Goal: Task Accomplishment & Management: Use online tool/utility

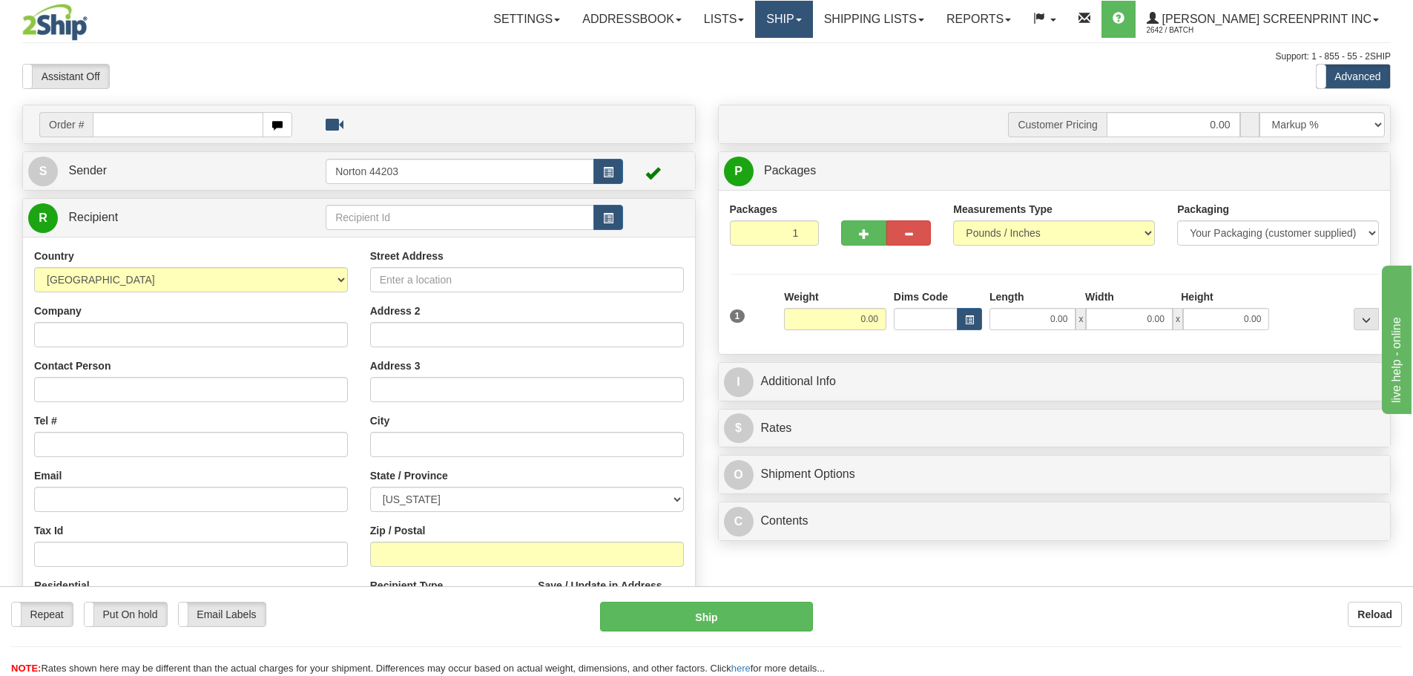
click at [812, 22] on link "Ship" at bounding box center [783, 19] width 57 height 37
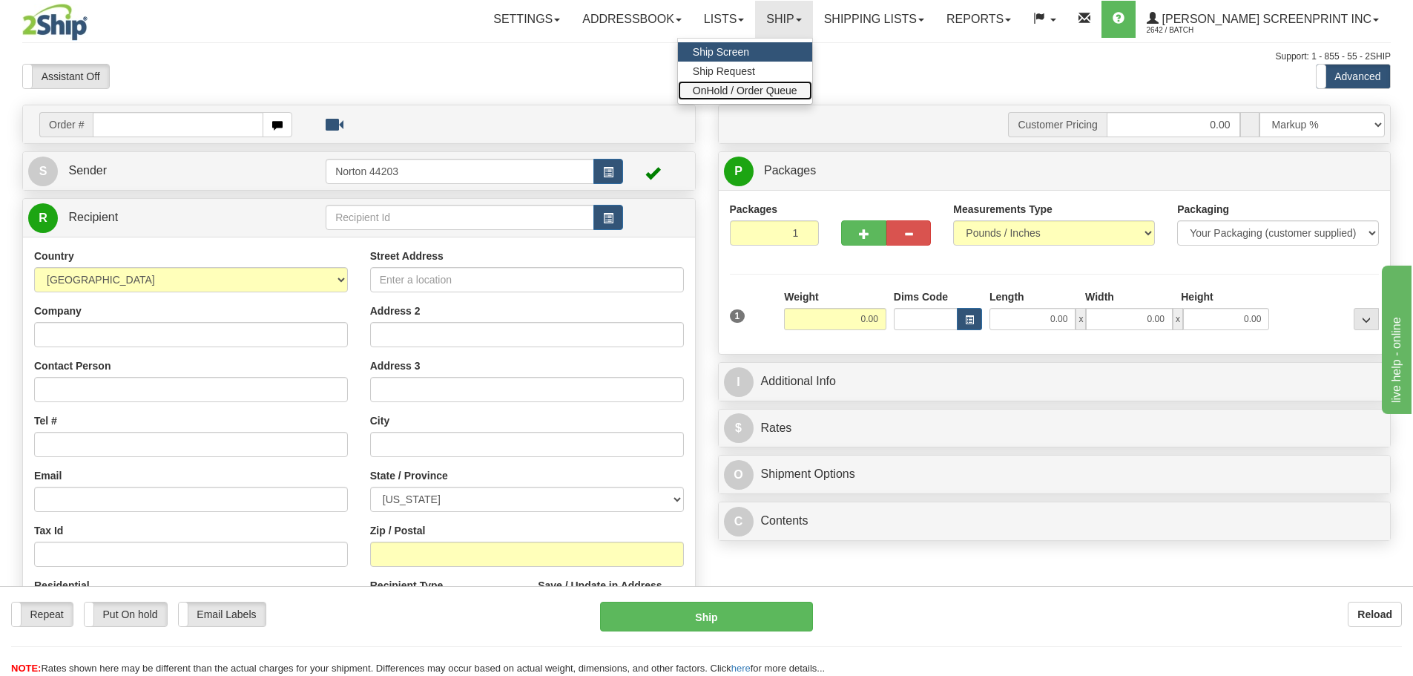
click at [812, 82] on link "OnHold / Order Queue" at bounding box center [745, 90] width 134 height 19
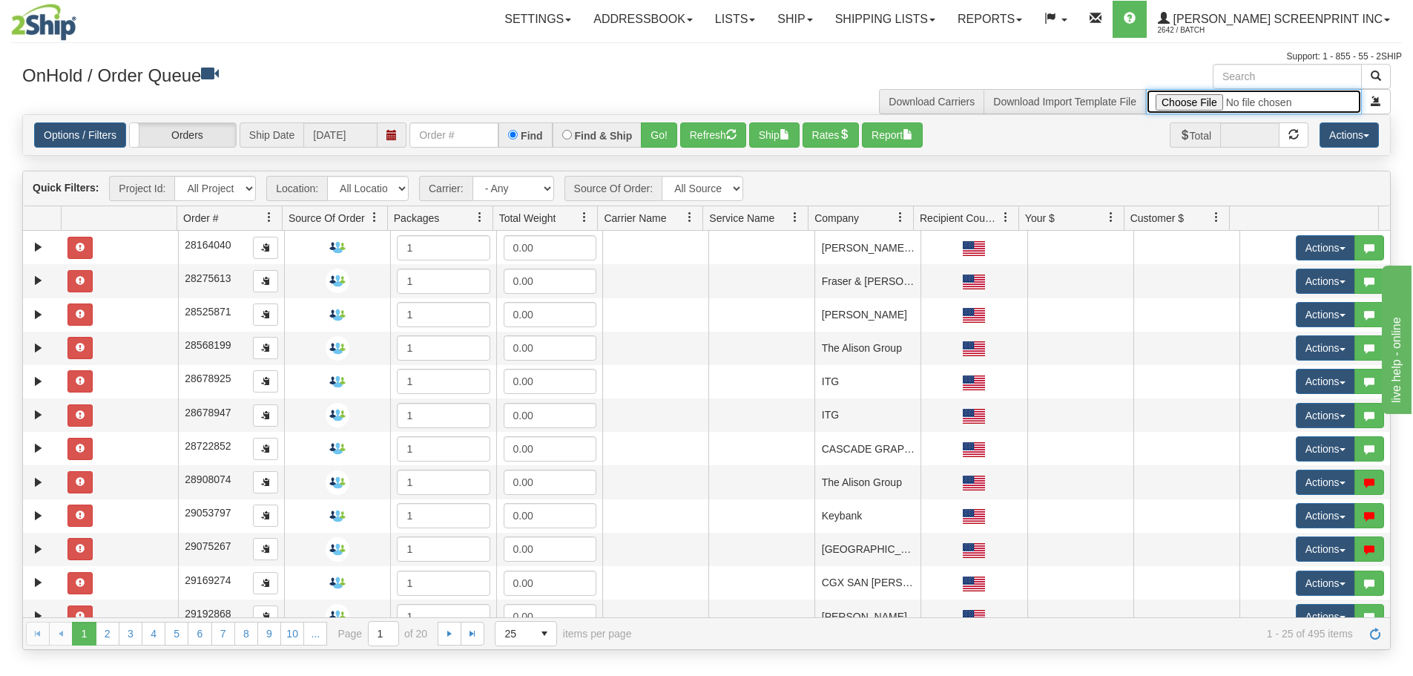
click at [1185, 108] on input "file" at bounding box center [1254, 101] width 216 height 25
type input "C:\fakepath\Lowes Provider Signs SEP 11 FOR 2SHIP.xlsx"
click at [1376, 105] on span "submit" at bounding box center [1376, 101] width 10 height 10
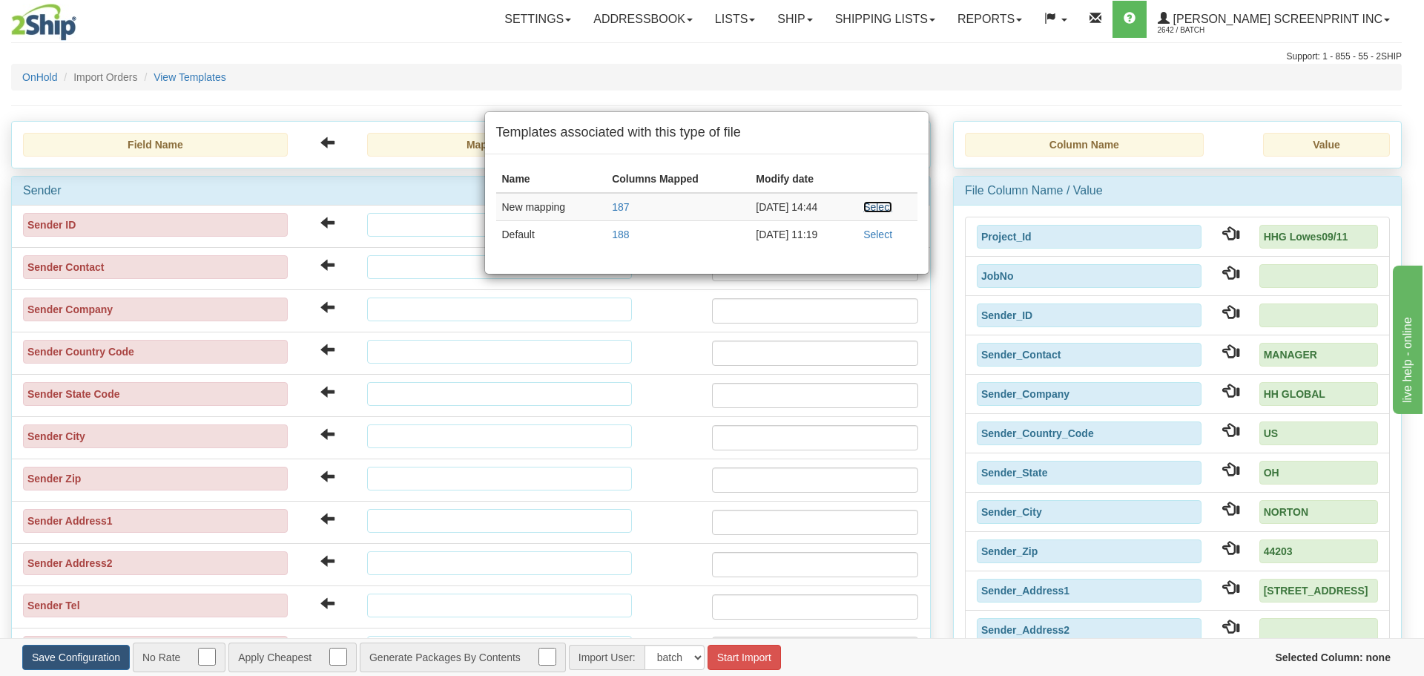
click at [892, 207] on link "Select" at bounding box center [877, 207] width 29 height 12
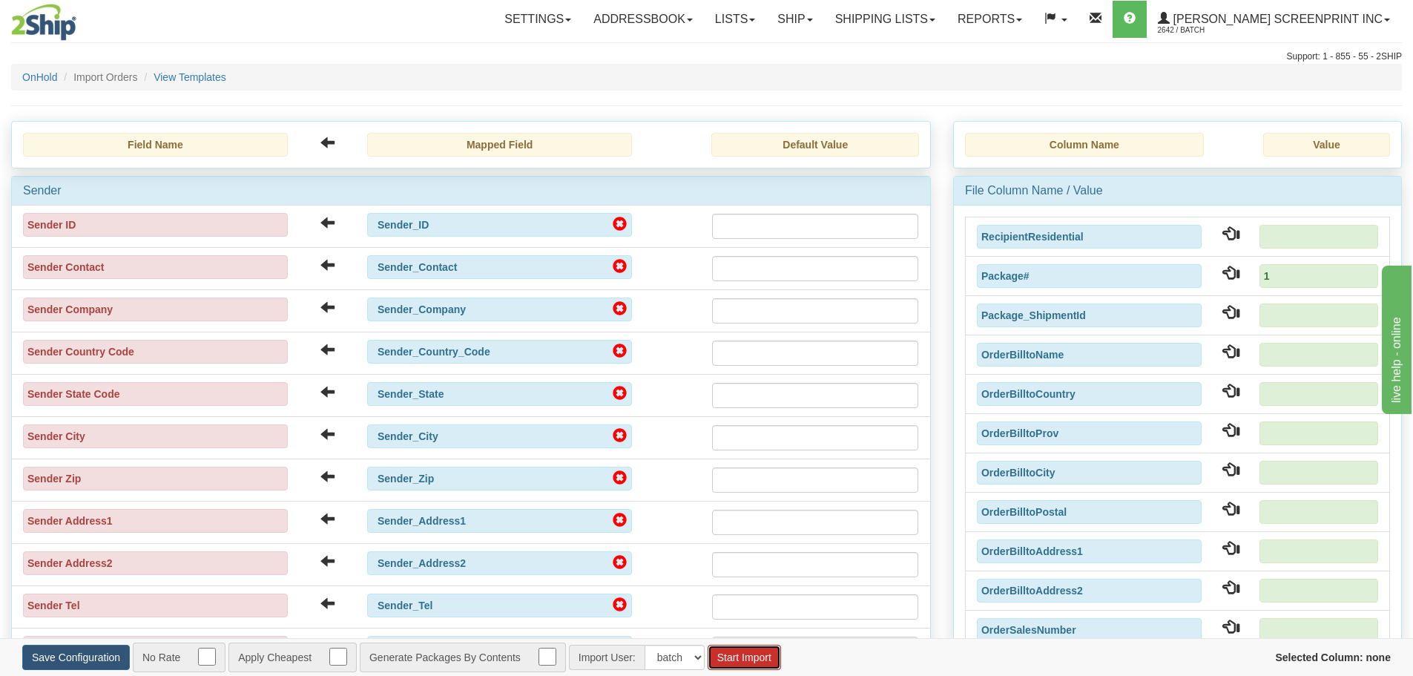
click at [771, 657] on button "Start Import" at bounding box center [744, 657] width 73 height 25
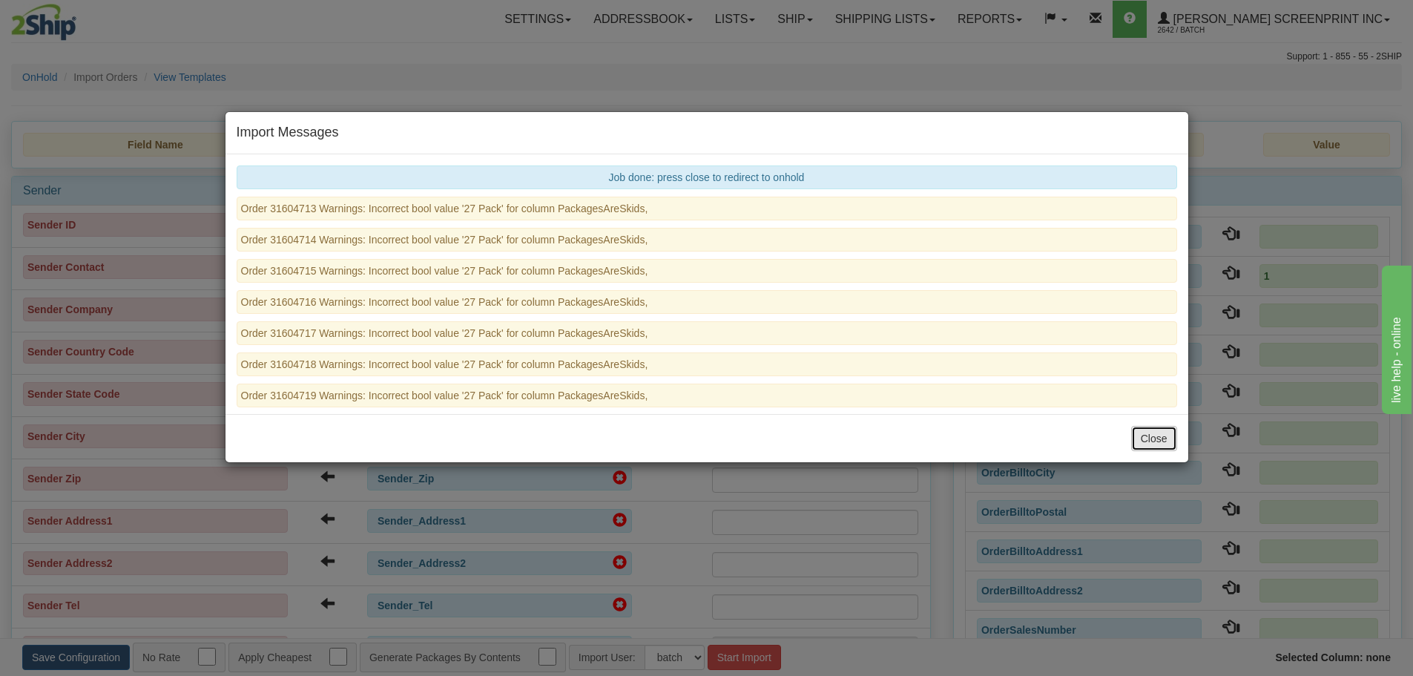
click at [1160, 436] on button "Close" at bounding box center [1154, 438] width 46 height 25
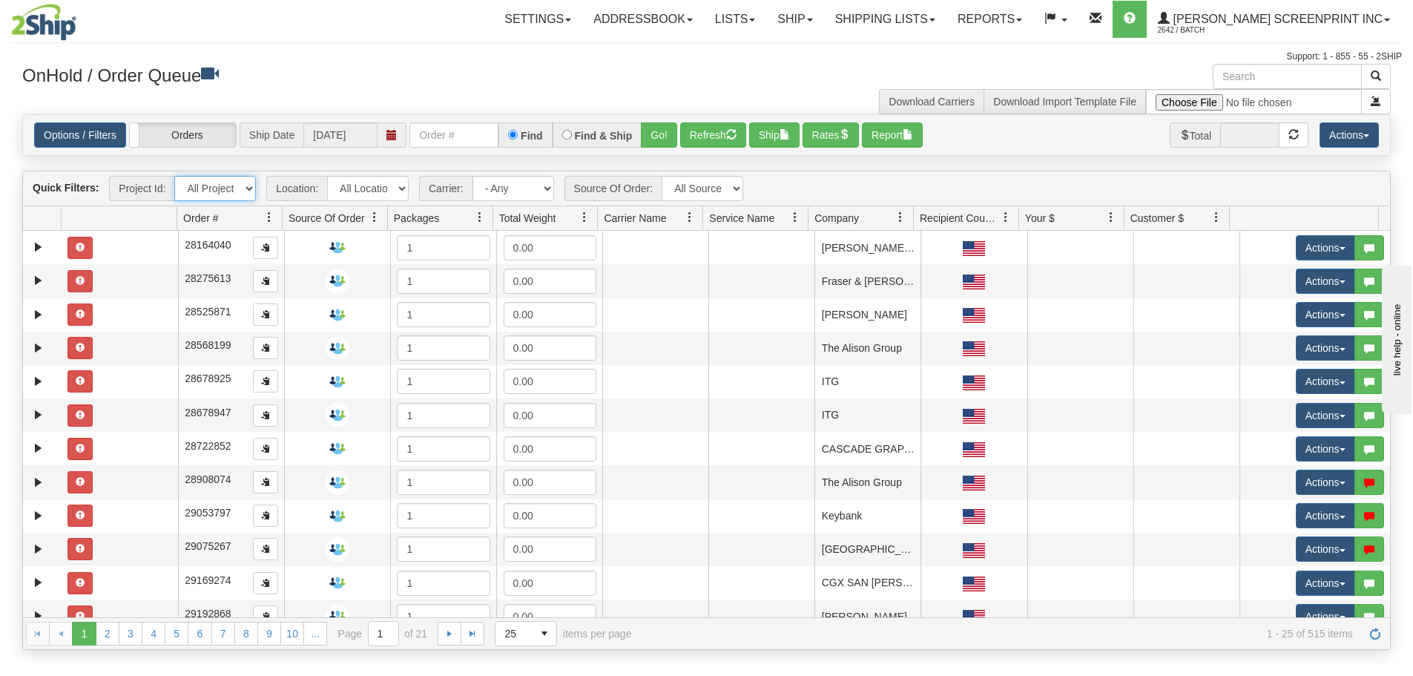
click at [243, 193] on select "All Projects HHG Lowes09/11 Imagine ShipRequests 01.22.2024 ShipRequests 01.31.…" at bounding box center [215, 188] width 82 height 25
select select "HHG Lowes09/11"
click at [174, 176] on select "All Projects HHG Lowes09/11 Imagine ShipRequests 01.22.2024 ShipRequests 01.31.…" at bounding box center [215, 188] width 82 height 25
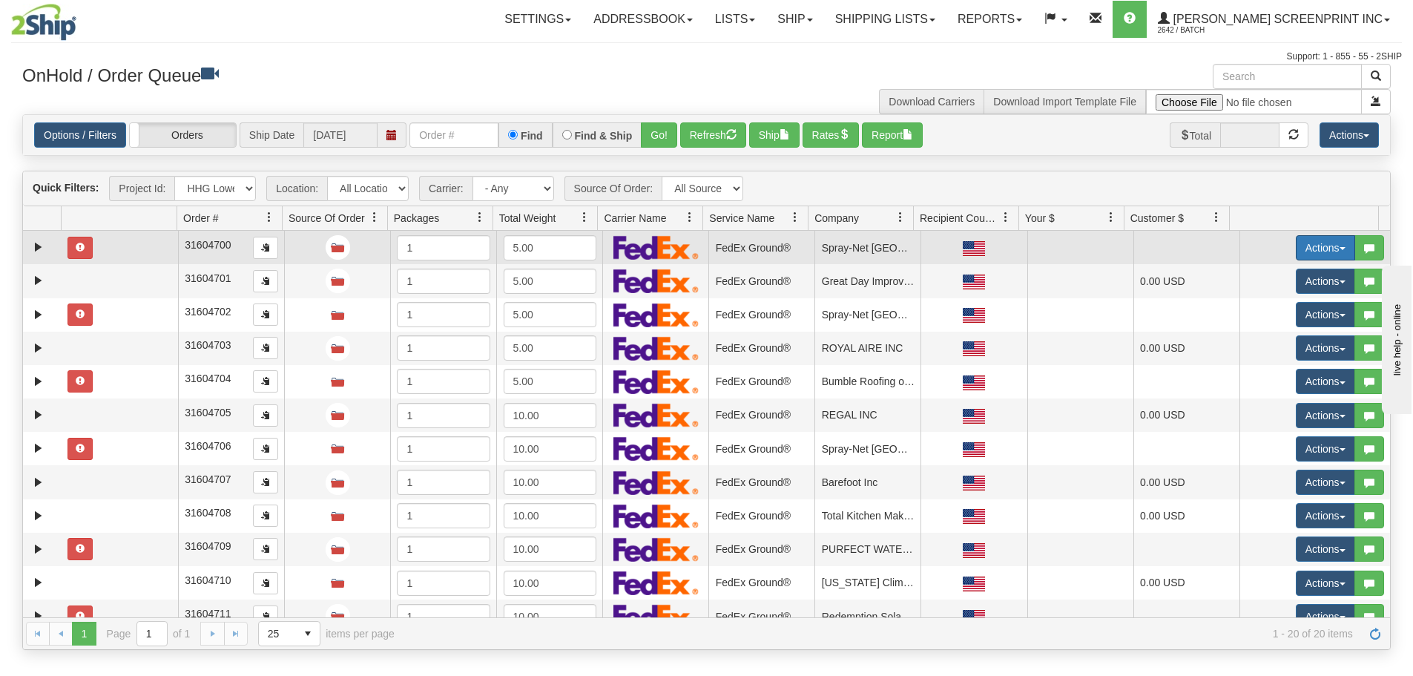
click at [1326, 248] on button "Actions" at bounding box center [1325, 247] width 59 height 25
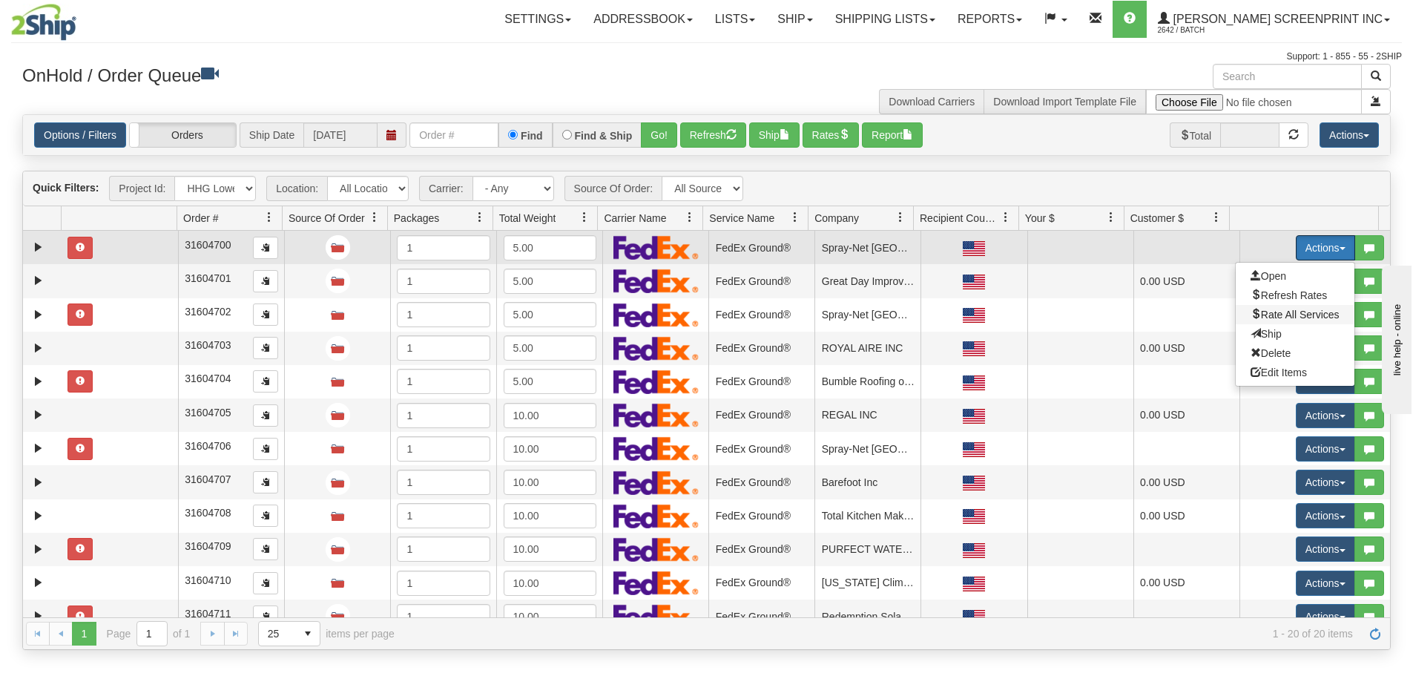
click at [1306, 309] on span "Rate All Services" at bounding box center [1295, 315] width 89 height 12
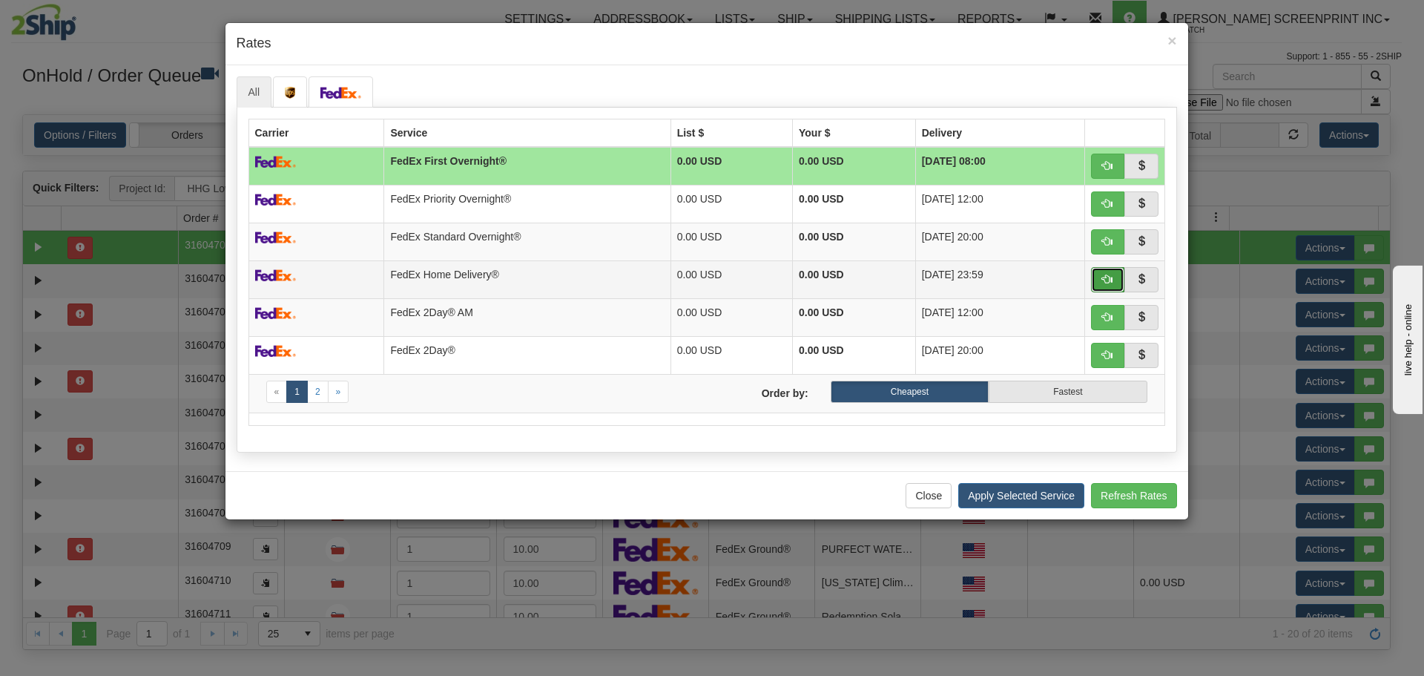
click at [1106, 281] on span "button" at bounding box center [1107, 279] width 10 height 10
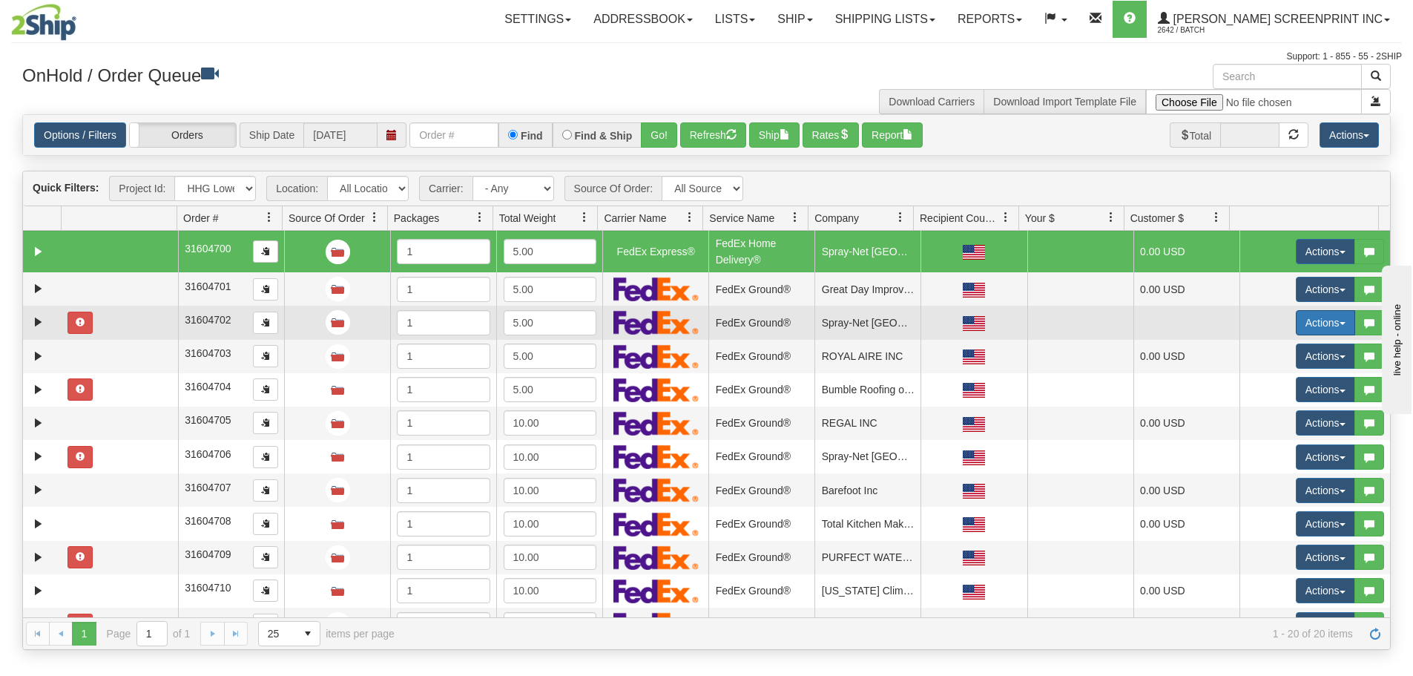
click at [1329, 320] on button "Actions" at bounding box center [1325, 322] width 59 height 25
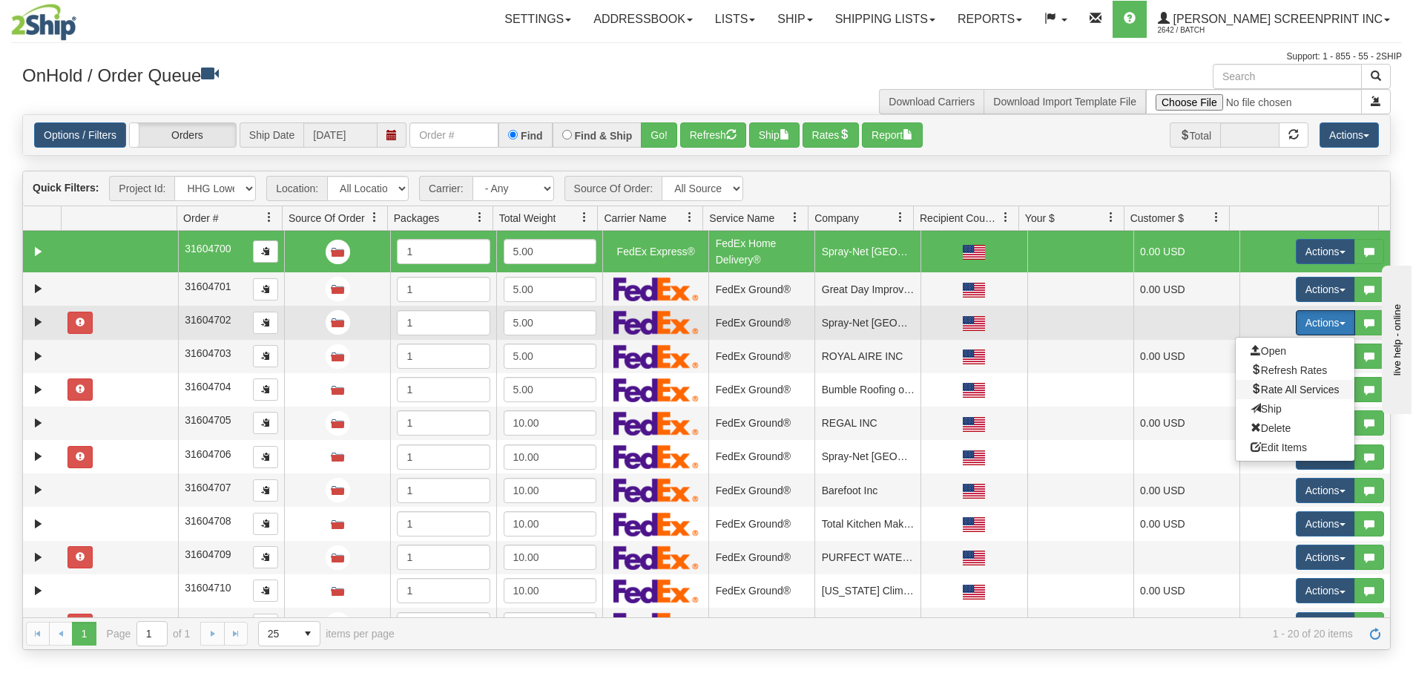
click at [1284, 389] on span "Rate All Services" at bounding box center [1295, 390] width 89 height 12
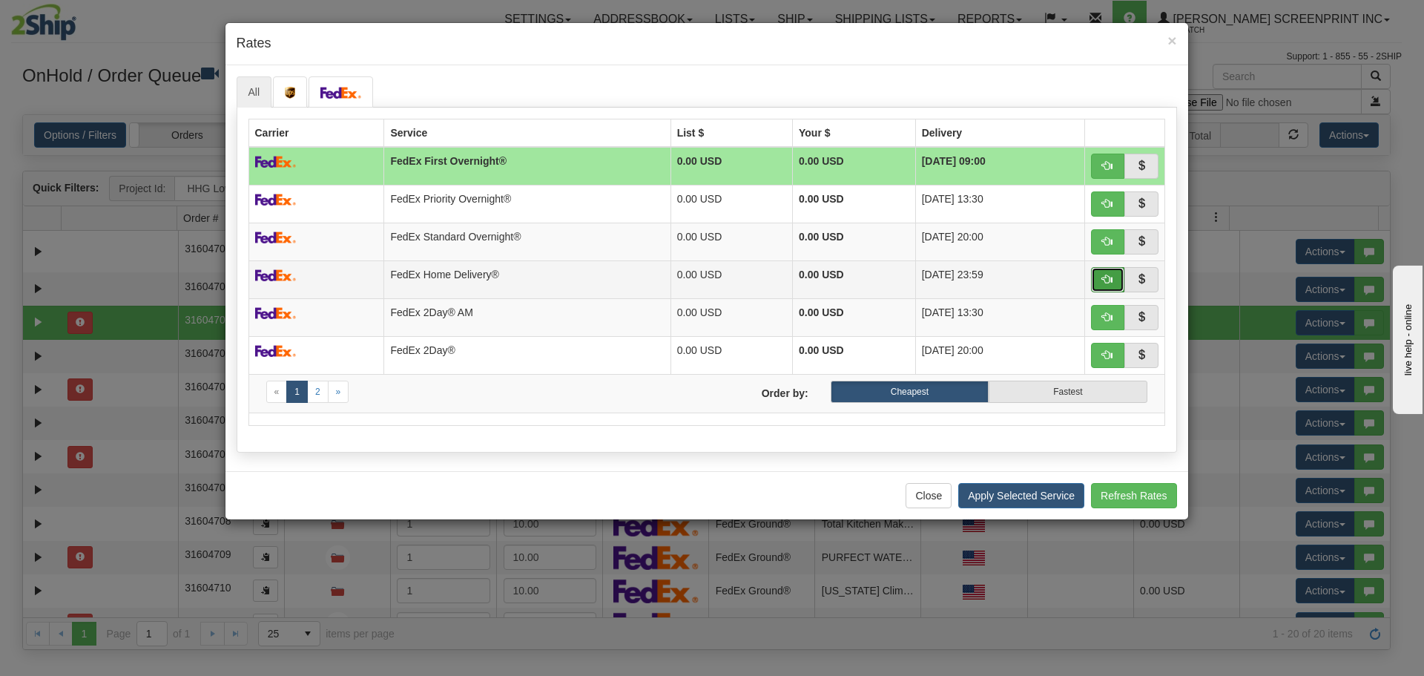
click at [1106, 275] on span "button" at bounding box center [1107, 279] width 10 height 10
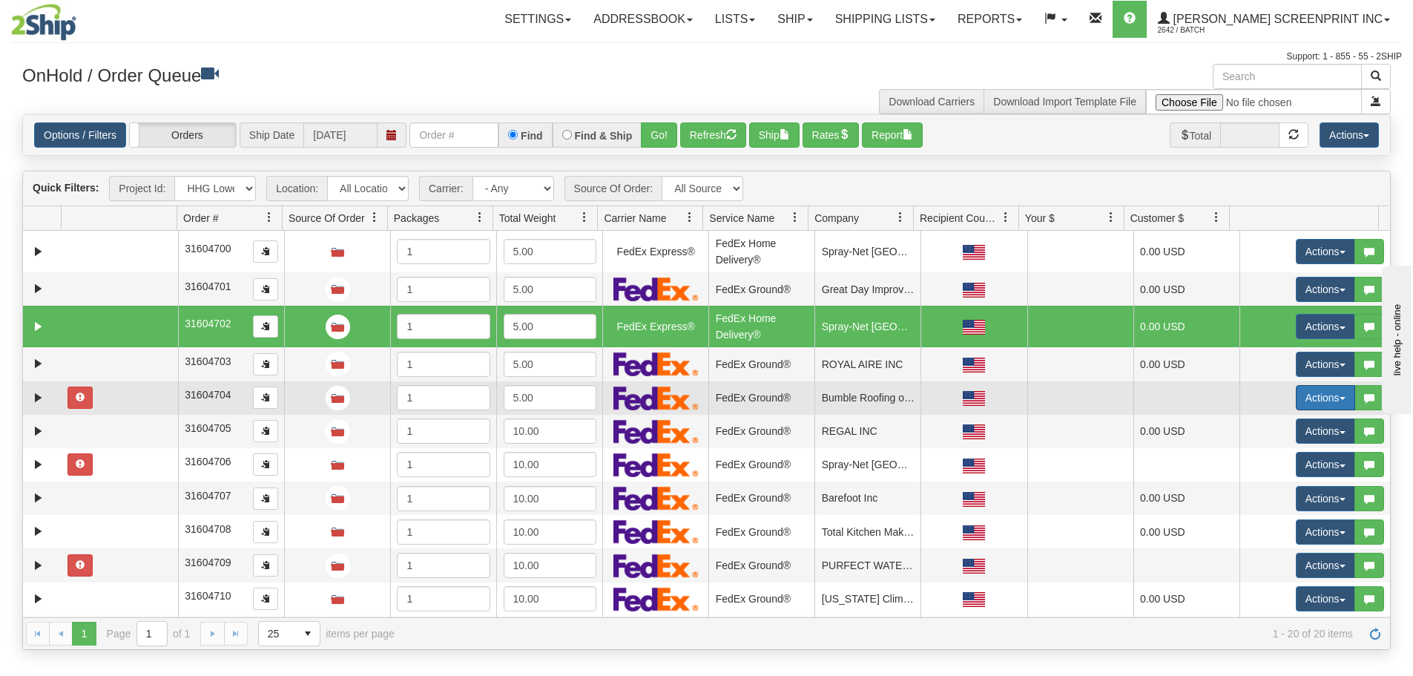
click at [1309, 404] on button "Actions" at bounding box center [1325, 397] width 59 height 25
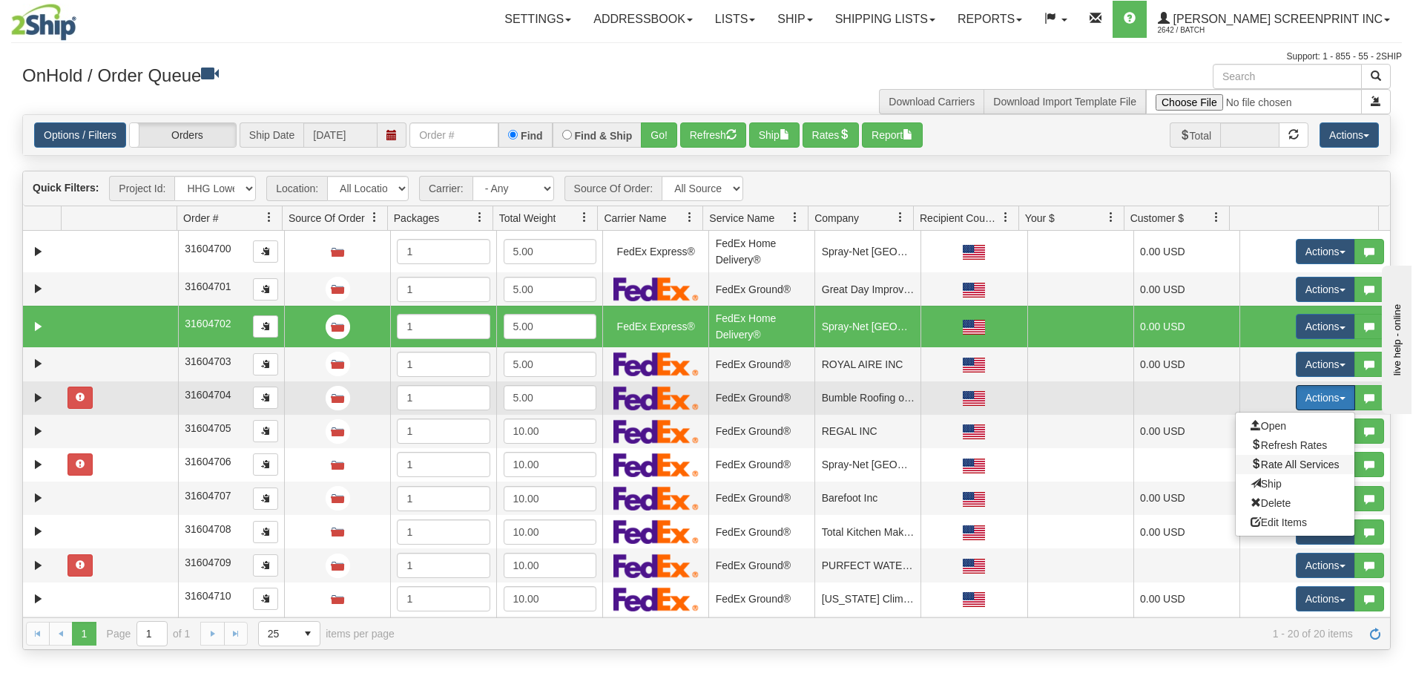
click at [1285, 469] on span "Rate All Services" at bounding box center [1295, 464] width 89 height 12
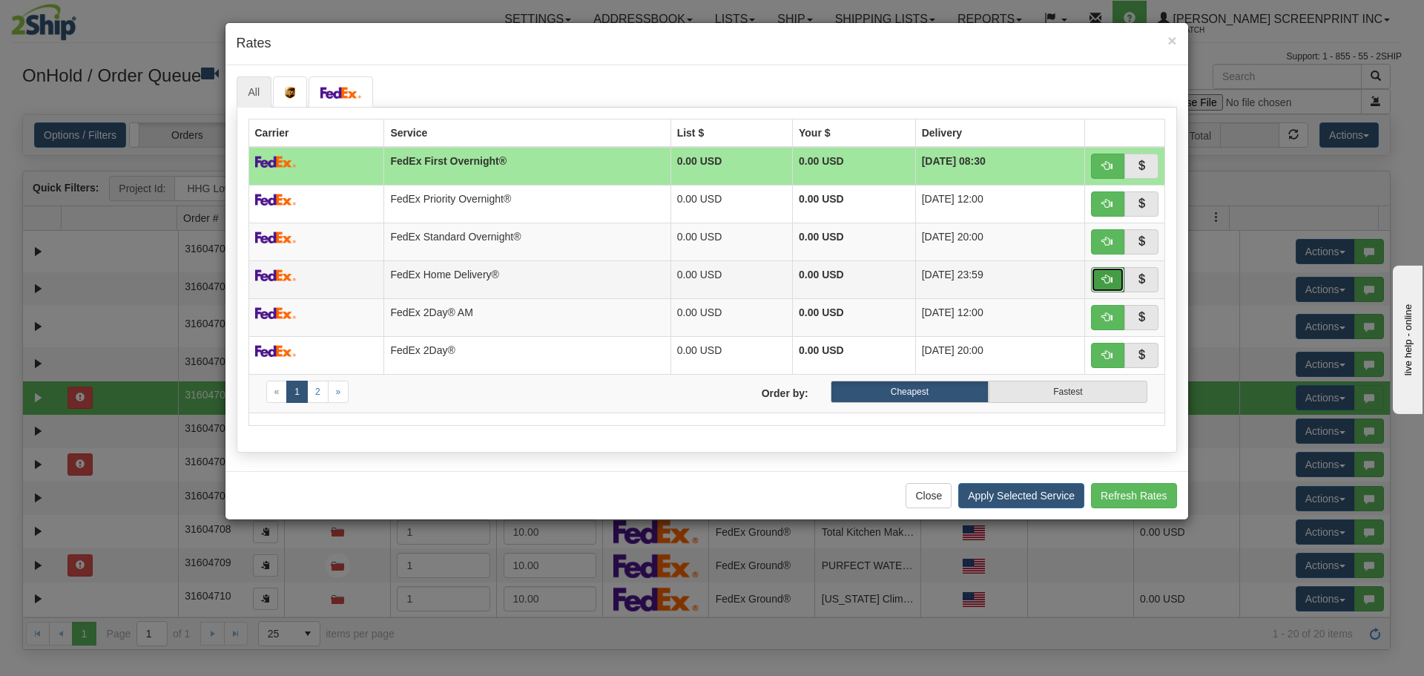
click at [1105, 288] on button "button" at bounding box center [1108, 279] width 34 height 25
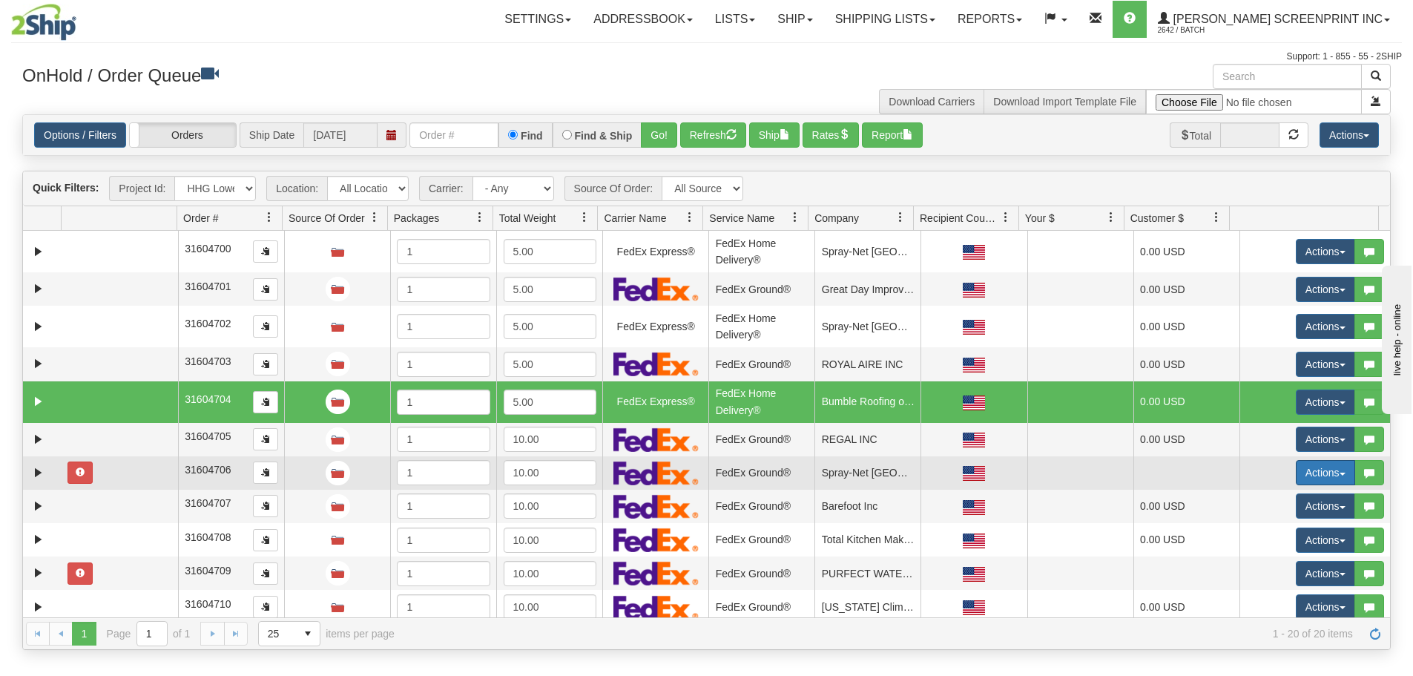
click at [1314, 473] on button "Actions" at bounding box center [1325, 472] width 59 height 25
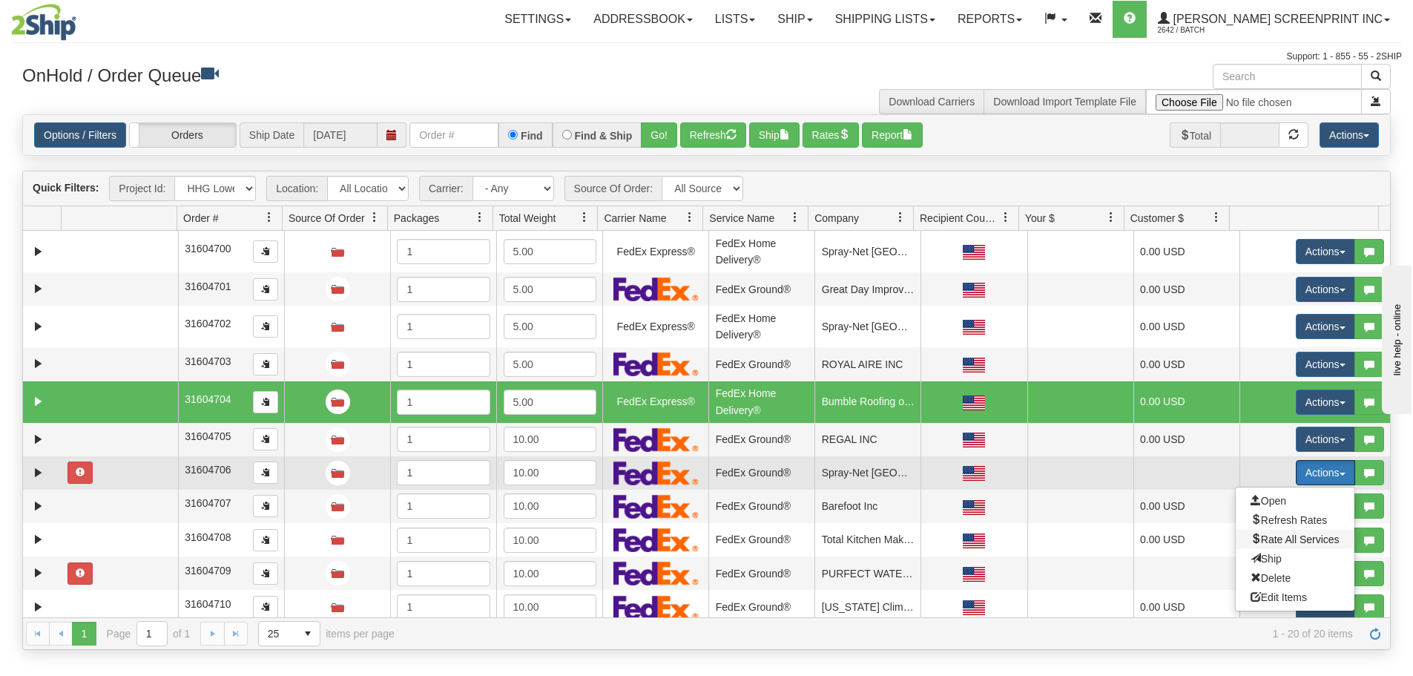
click at [1302, 541] on span "Rate All Services" at bounding box center [1295, 539] width 89 height 12
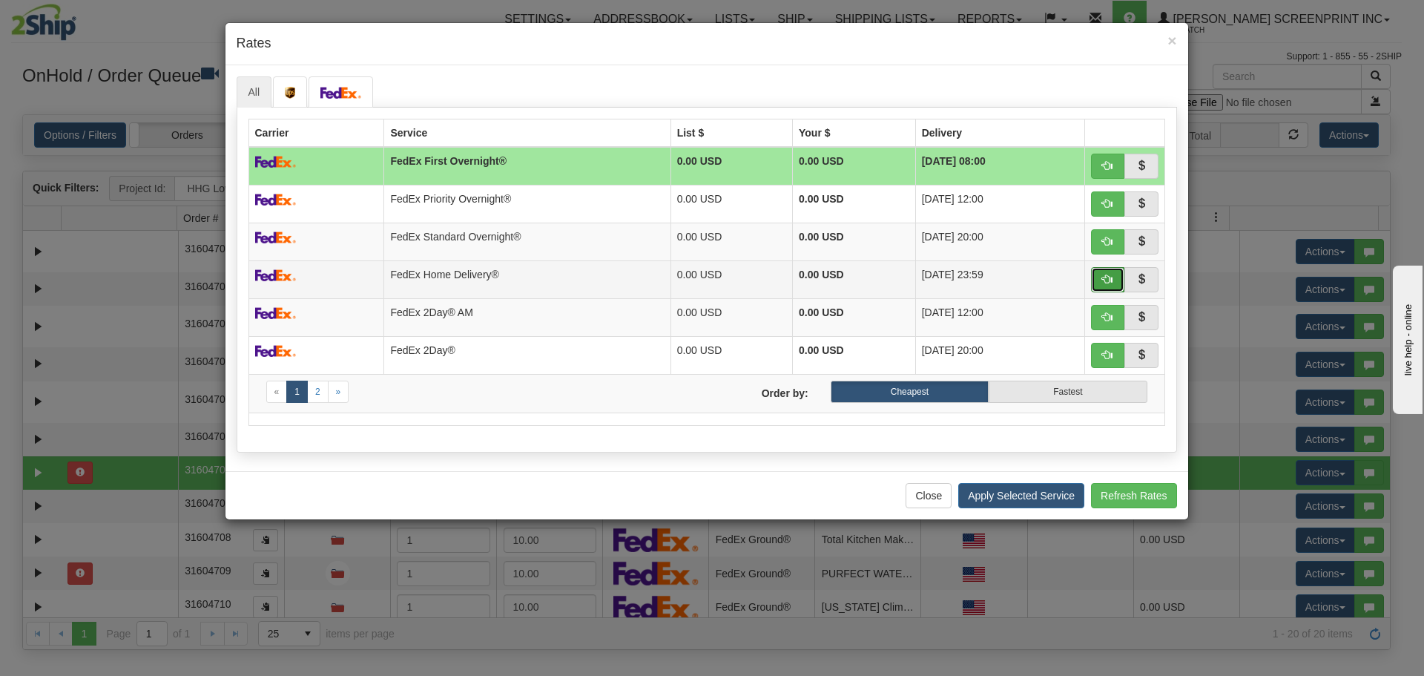
click at [1105, 277] on span "button" at bounding box center [1107, 279] width 10 height 10
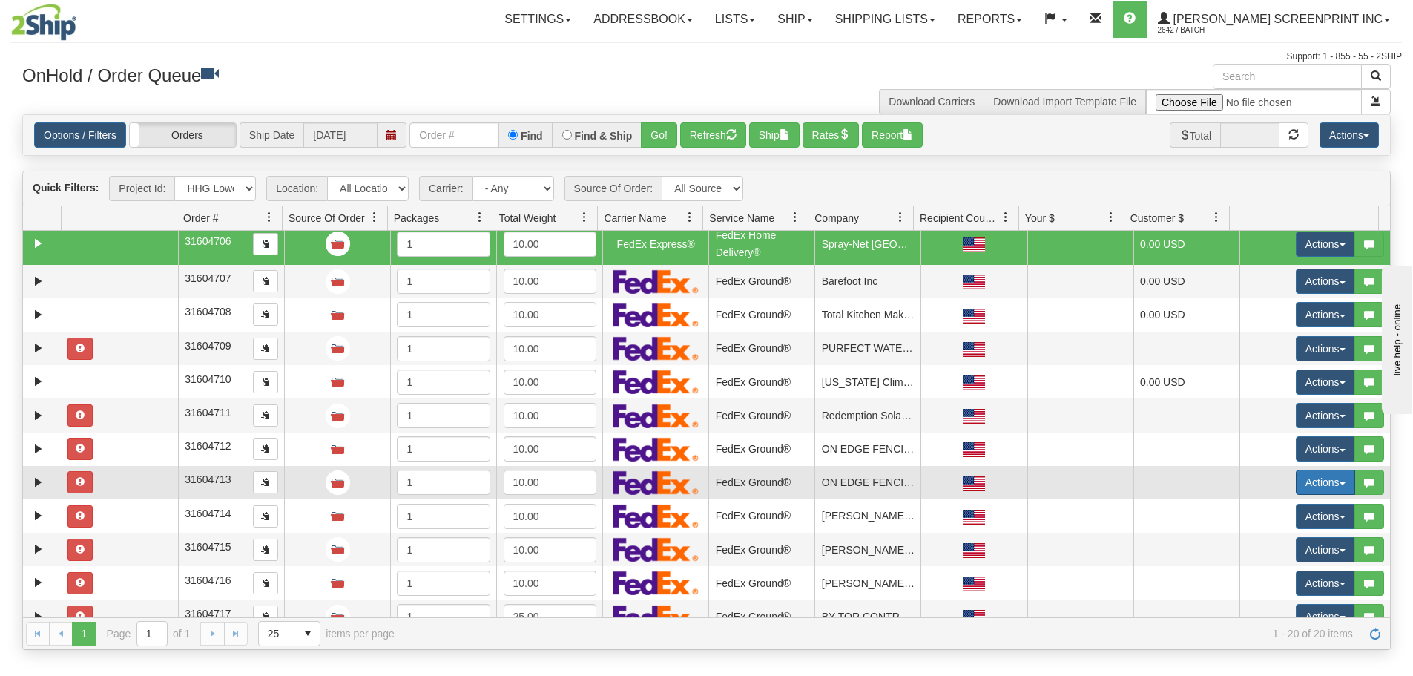
scroll to position [297, 0]
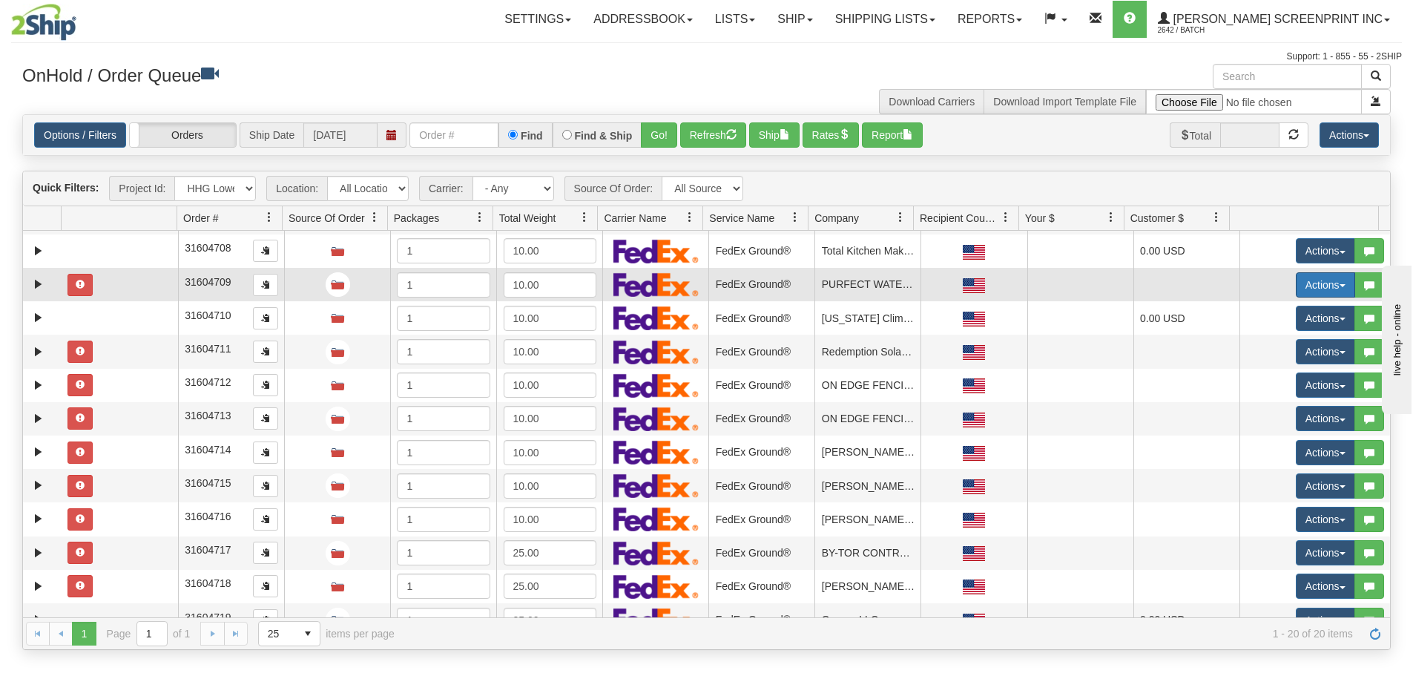
click at [1328, 290] on button "Actions" at bounding box center [1325, 284] width 59 height 25
click at [1297, 347] on span "Rate All Services" at bounding box center [1295, 352] width 89 height 12
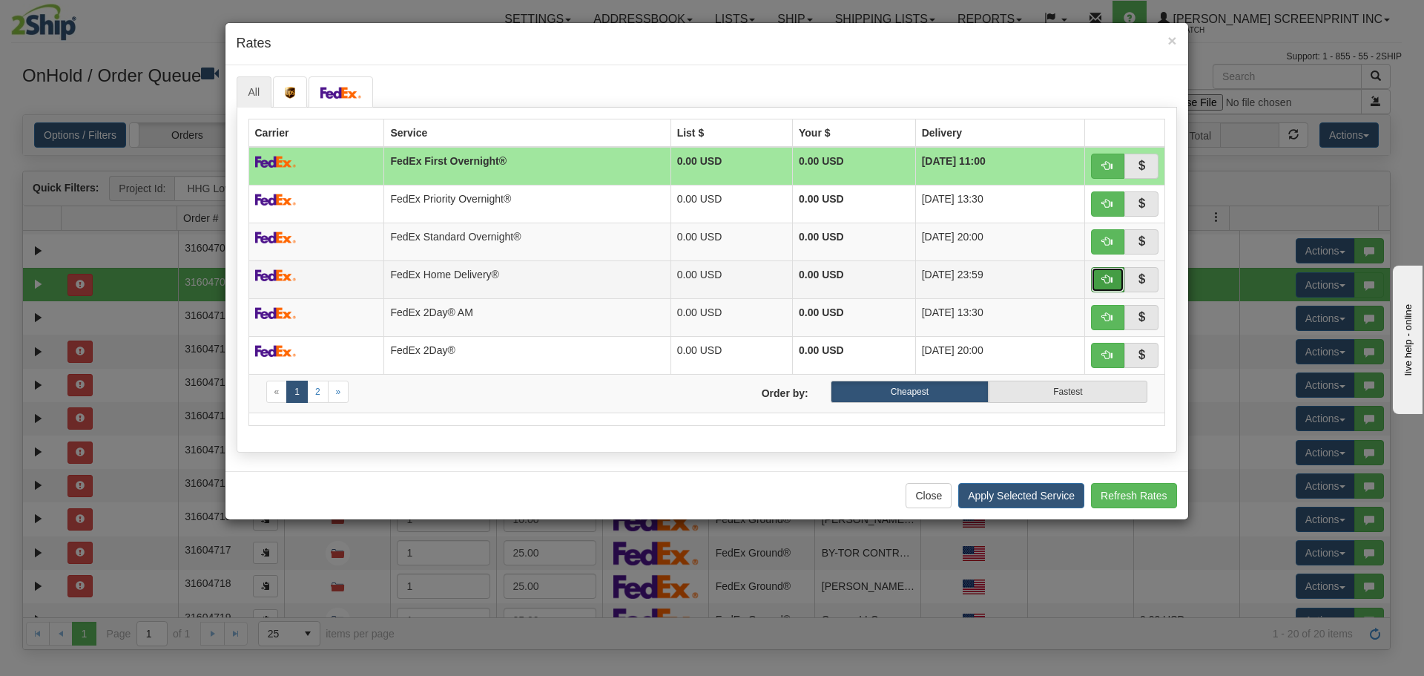
click at [1097, 278] on button "button" at bounding box center [1108, 279] width 34 height 25
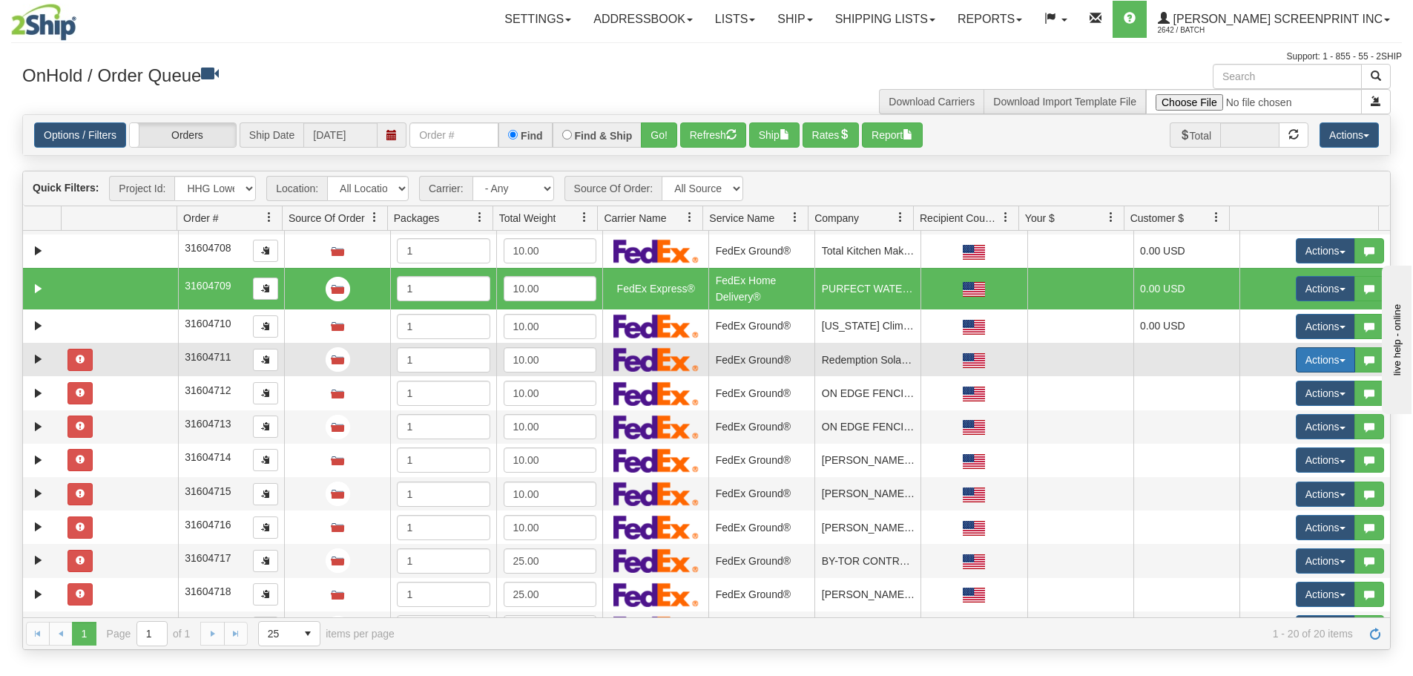
click at [1319, 356] on button "Actions" at bounding box center [1325, 359] width 59 height 25
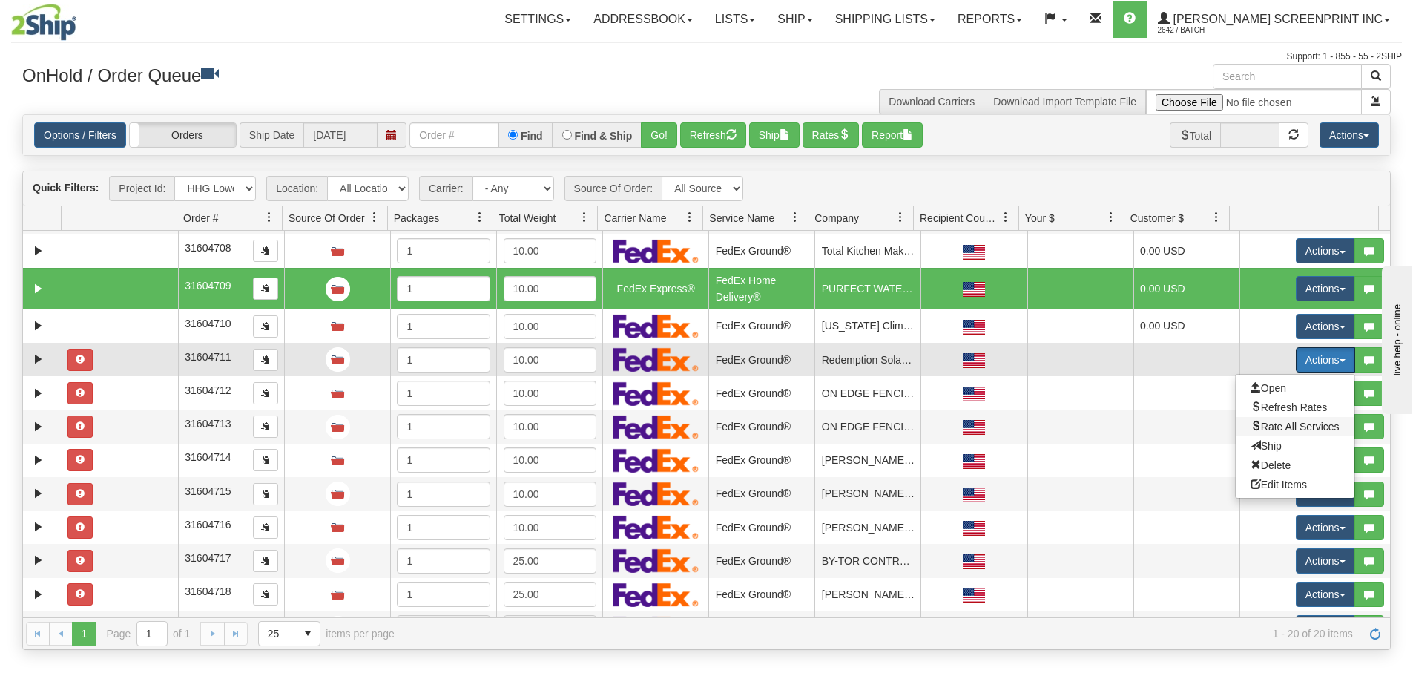
click at [1297, 422] on span "Rate All Services" at bounding box center [1295, 427] width 89 height 12
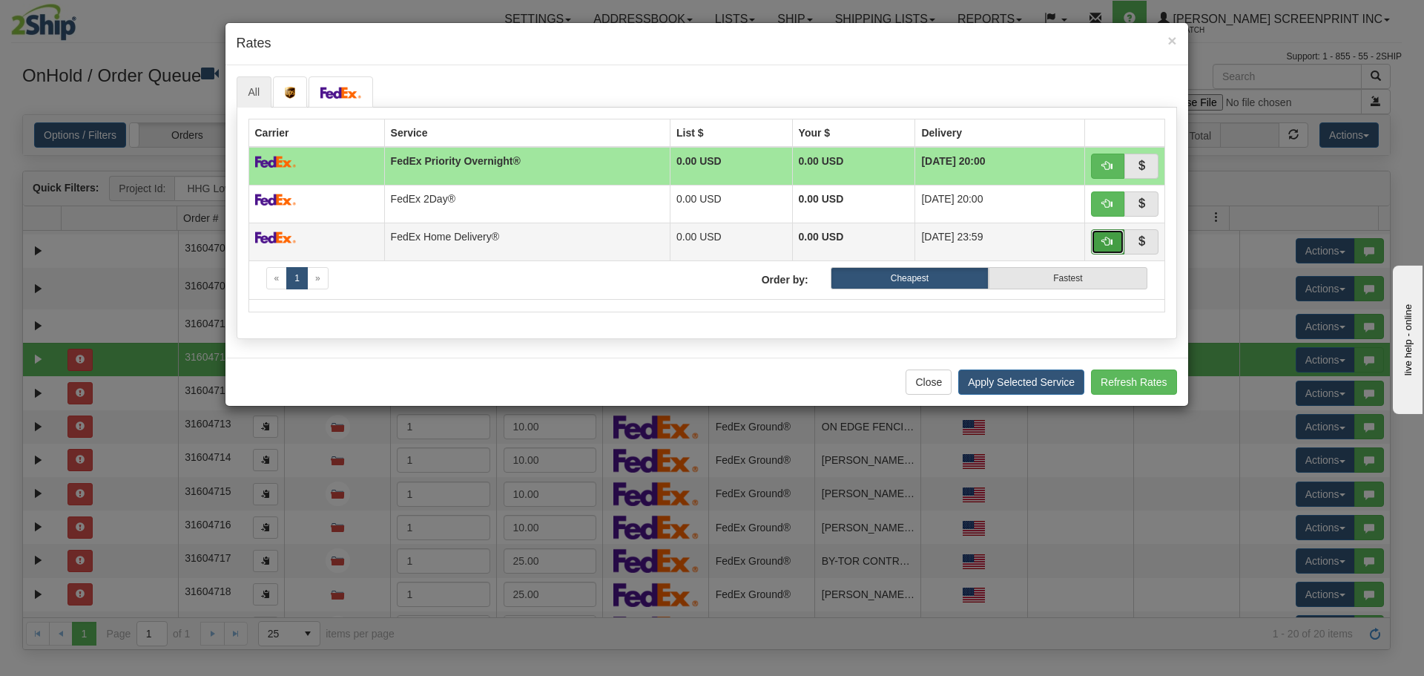
click at [1102, 243] on button "button" at bounding box center [1108, 241] width 34 height 25
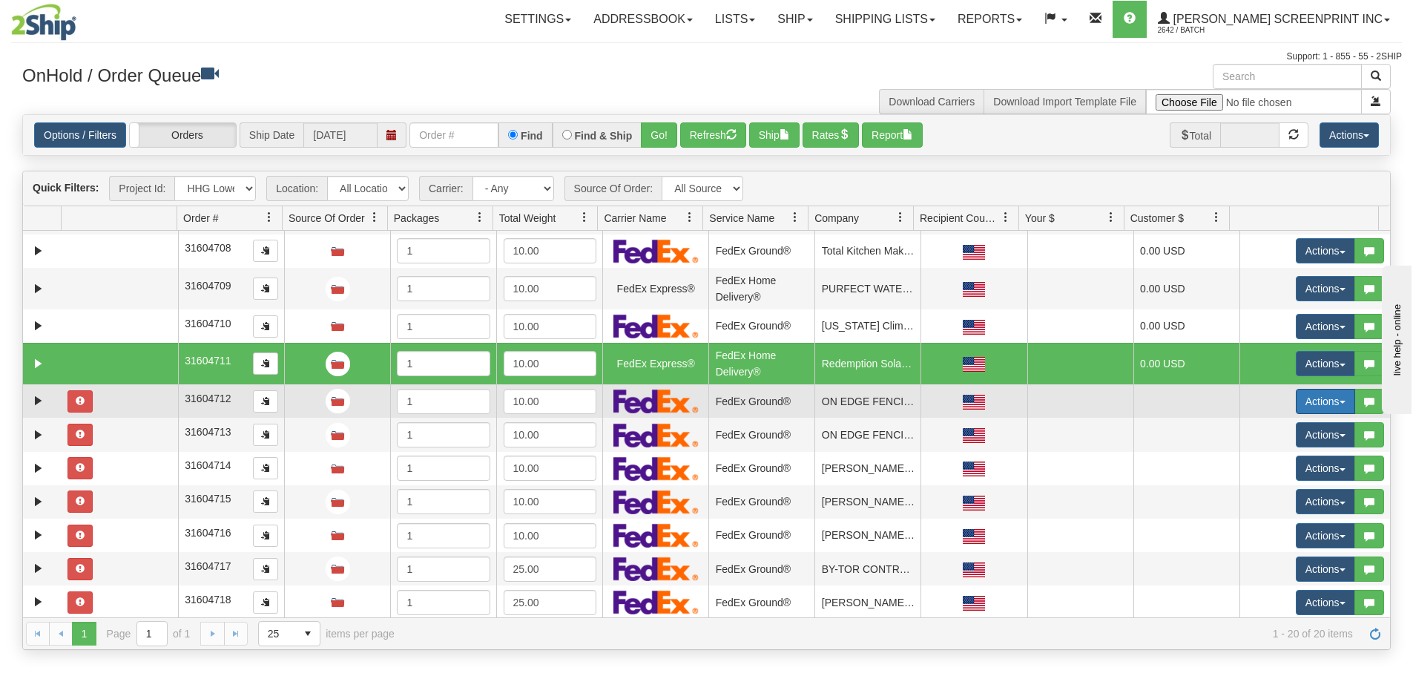
click at [1316, 398] on button "Actions" at bounding box center [1325, 401] width 59 height 25
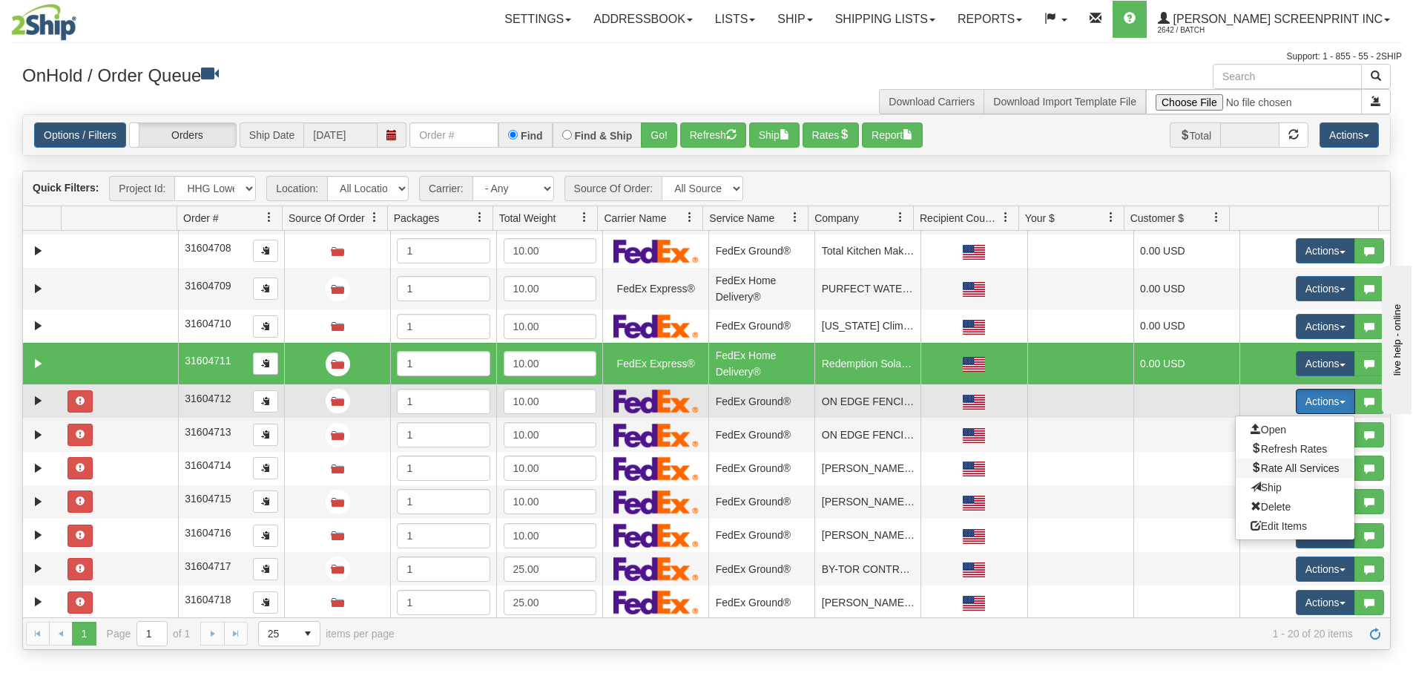
click at [1306, 468] on span "Rate All Services" at bounding box center [1295, 468] width 89 height 12
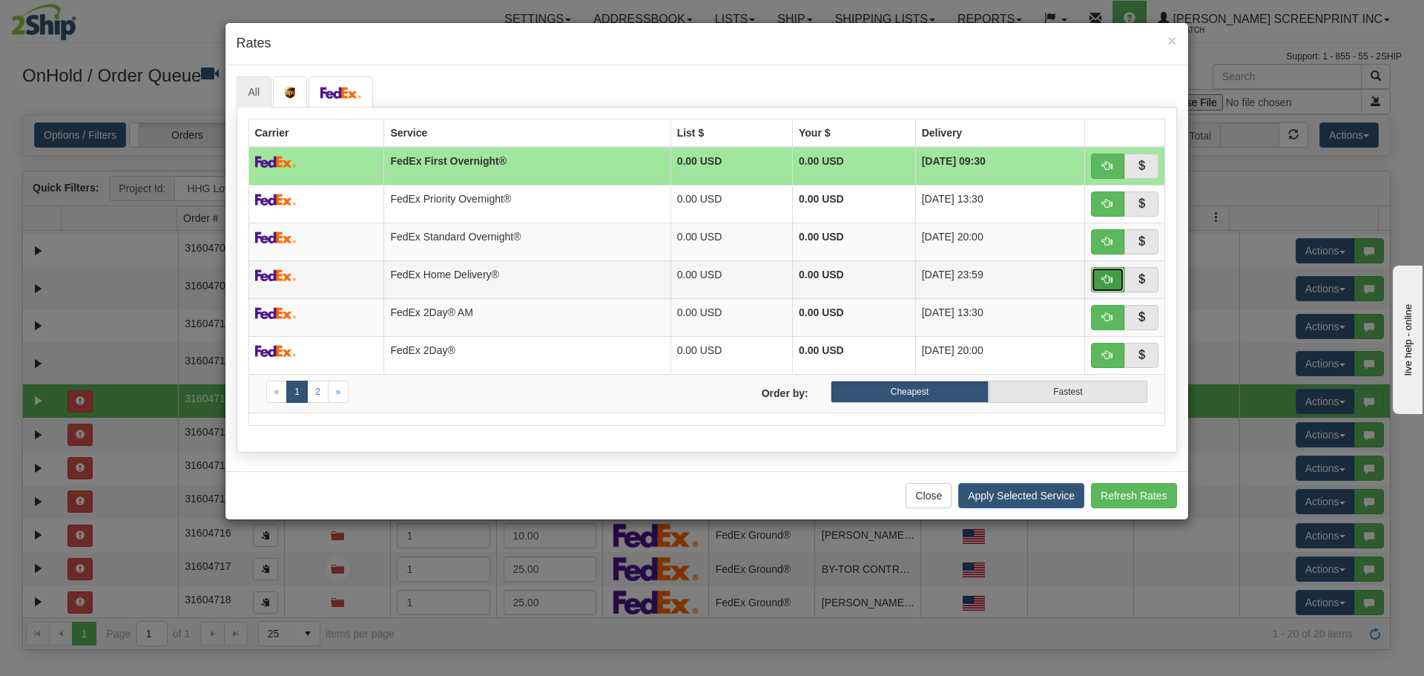
click at [1110, 270] on button "button" at bounding box center [1108, 279] width 34 height 25
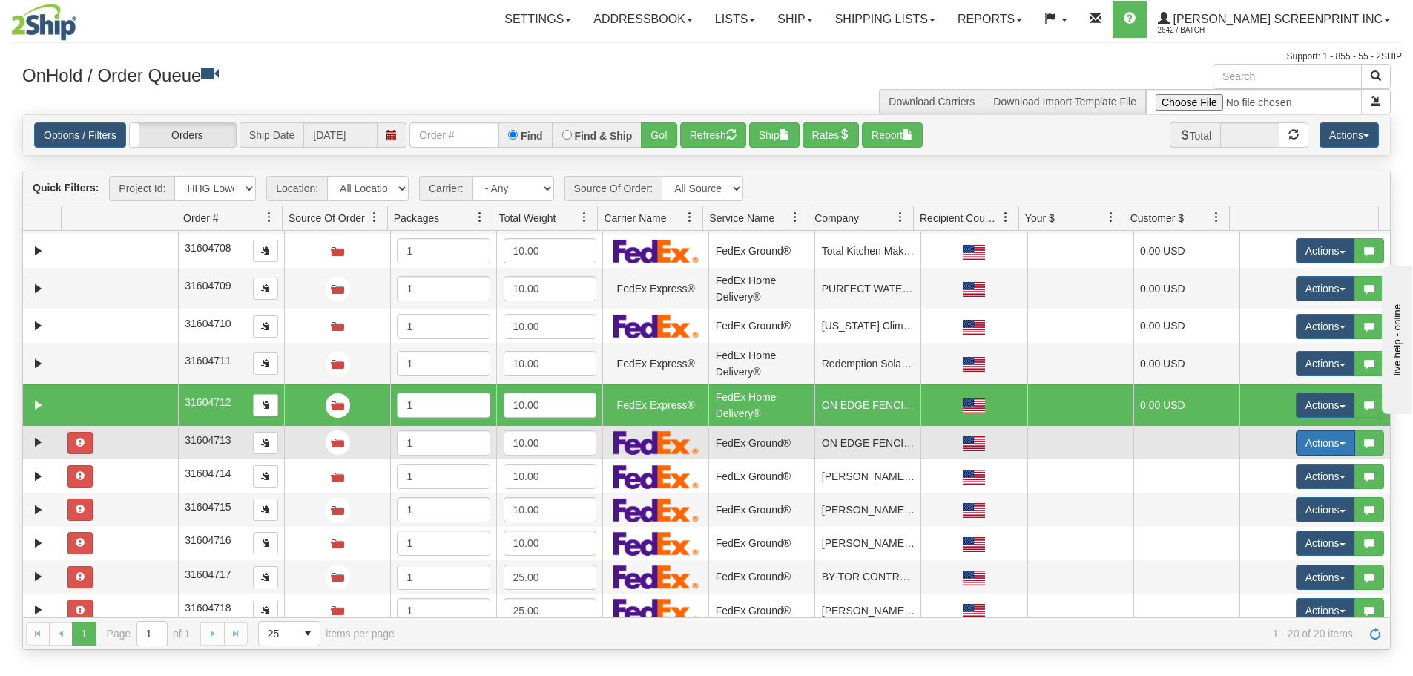
click at [1309, 447] on button "Actions" at bounding box center [1325, 442] width 59 height 25
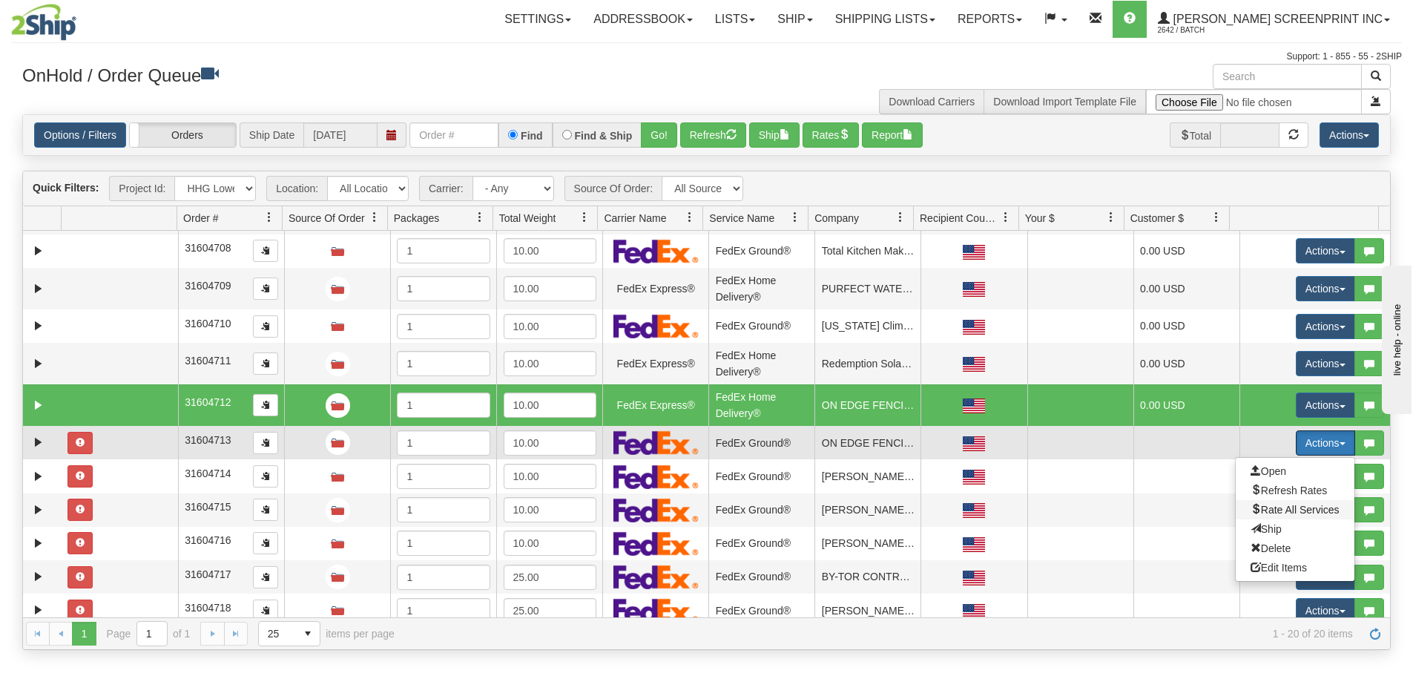
click at [1307, 510] on span "Rate All Services" at bounding box center [1295, 510] width 89 height 12
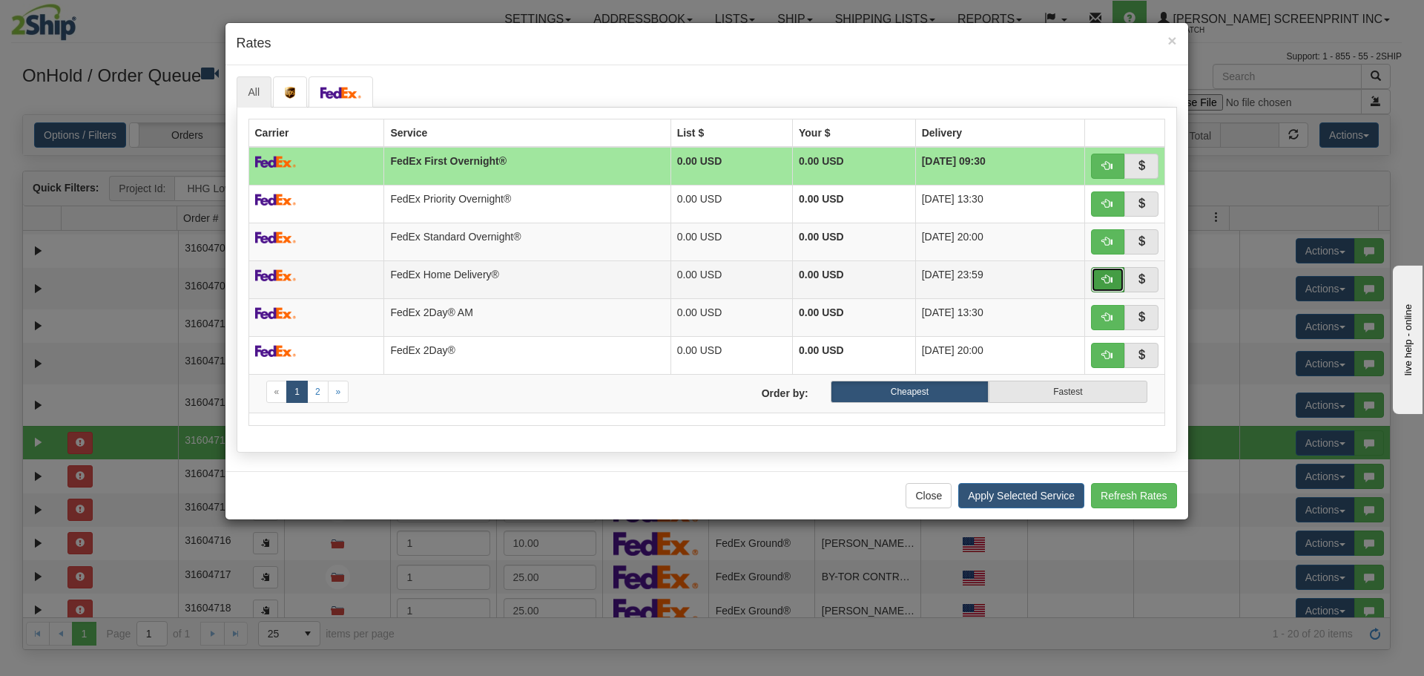
click at [1091, 275] on button "button" at bounding box center [1108, 279] width 34 height 25
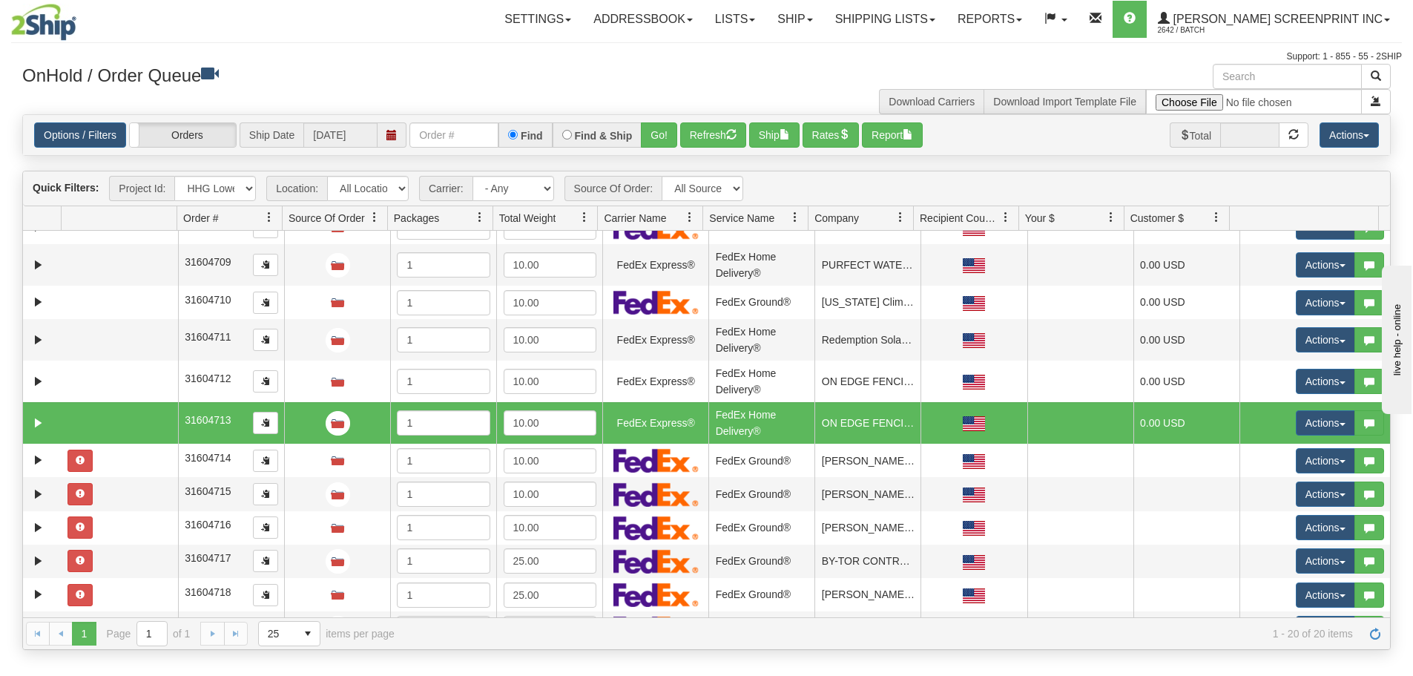
scroll to position [348, 0]
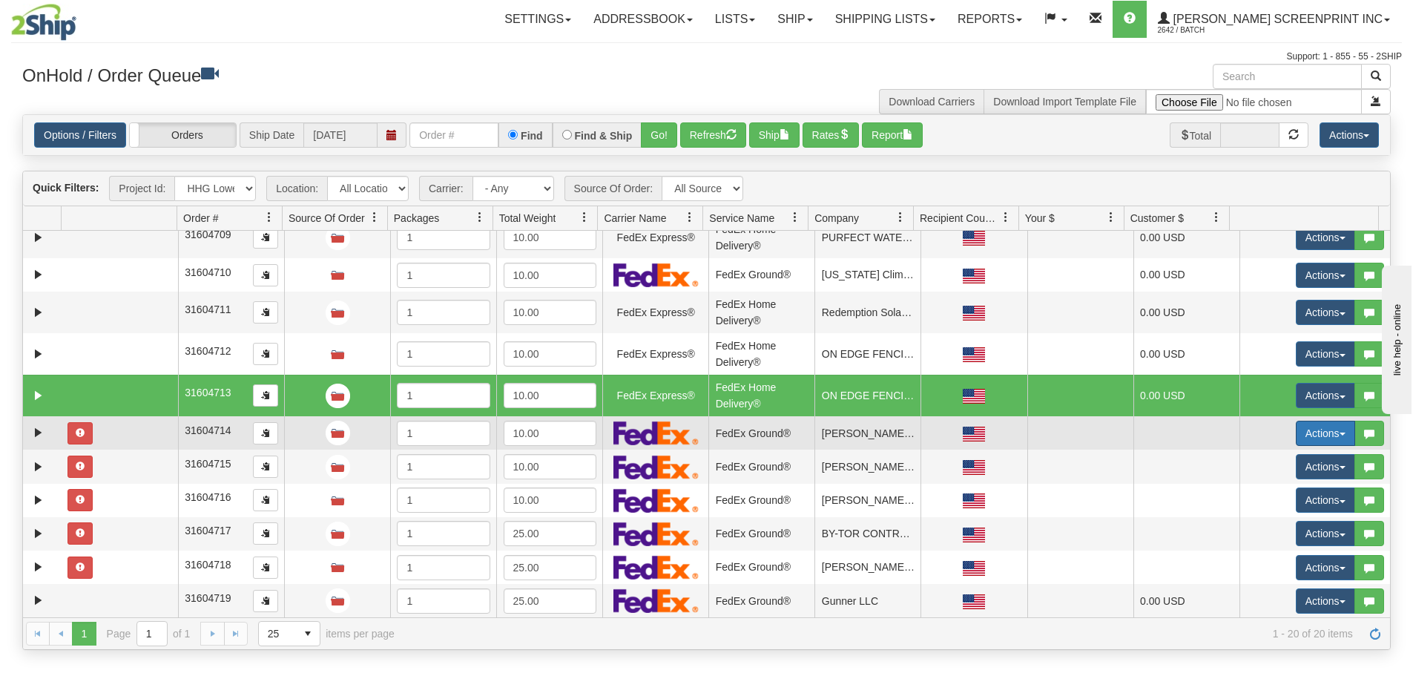
click at [1304, 436] on button "Actions" at bounding box center [1325, 433] width 59 height 25
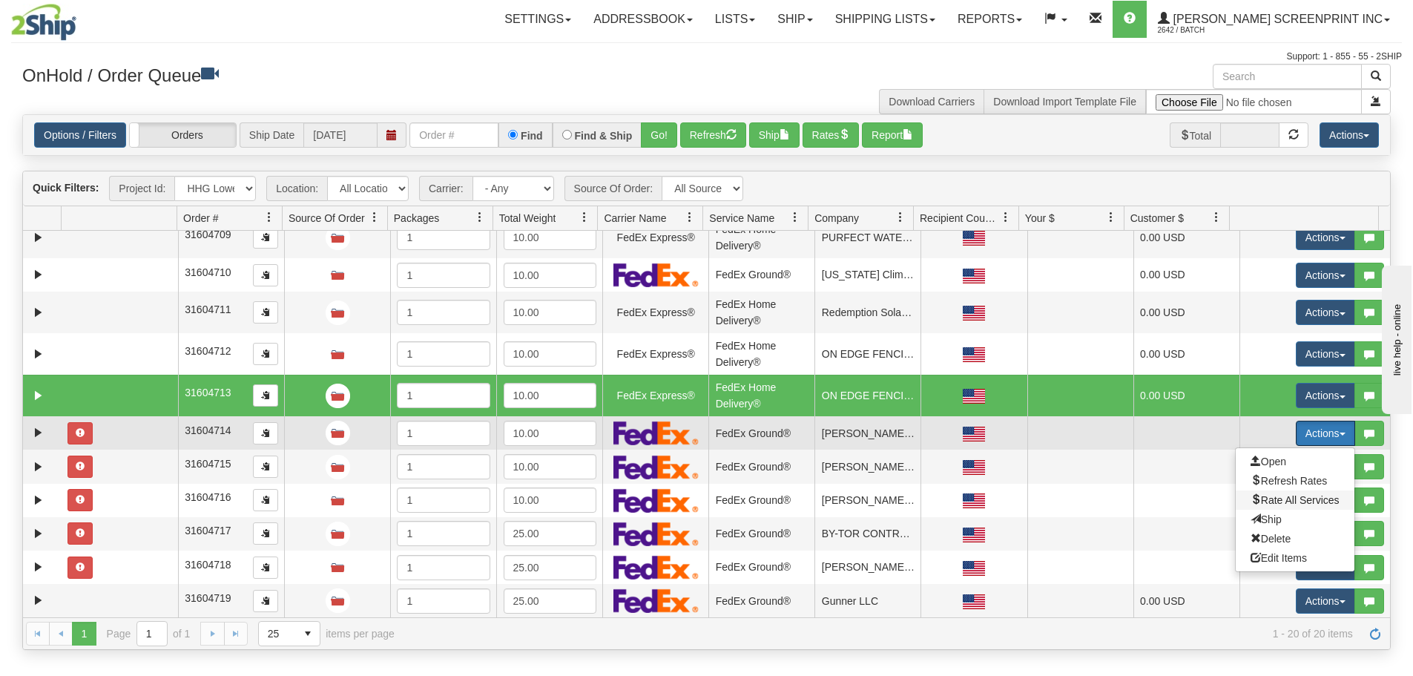
click at [1298, 501] on span "Rate All Services" at bounding box center [1295, 500] width 89 height 12
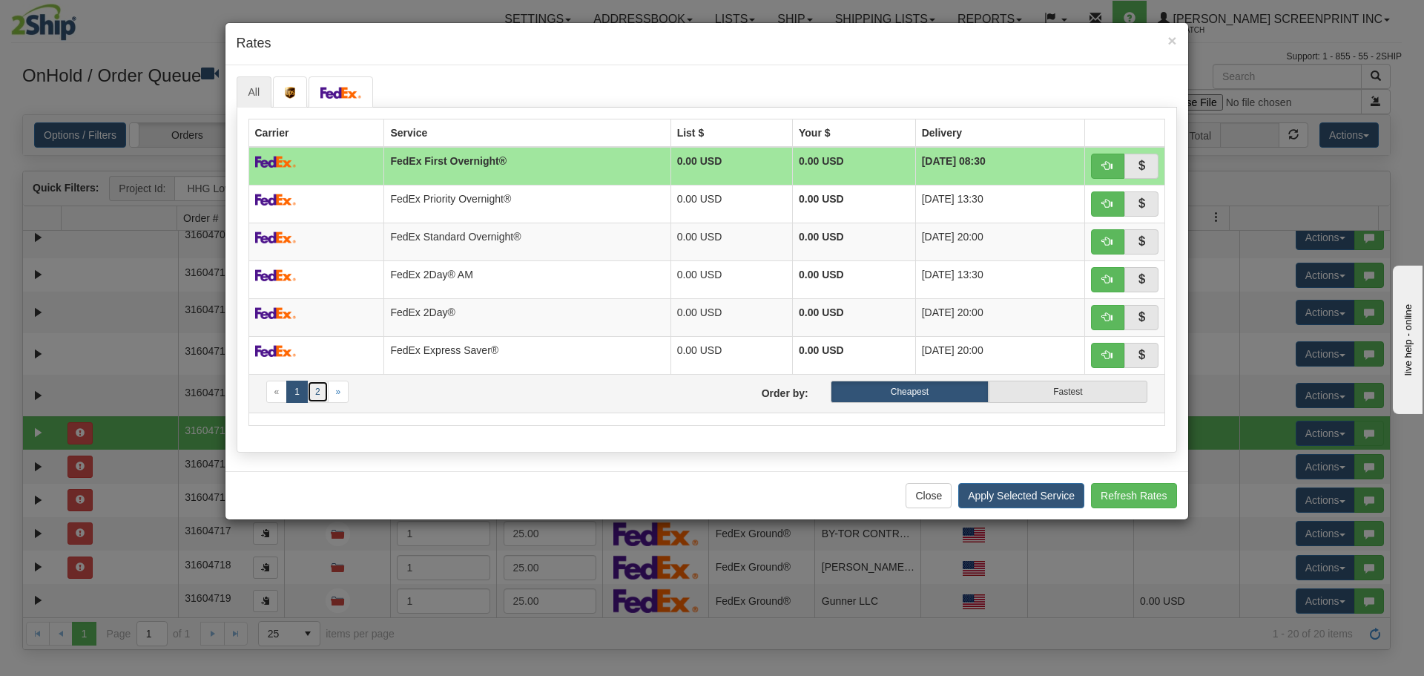
click at [323, 390] on link "2" at bounding box center [318, 392] width 22 height 22
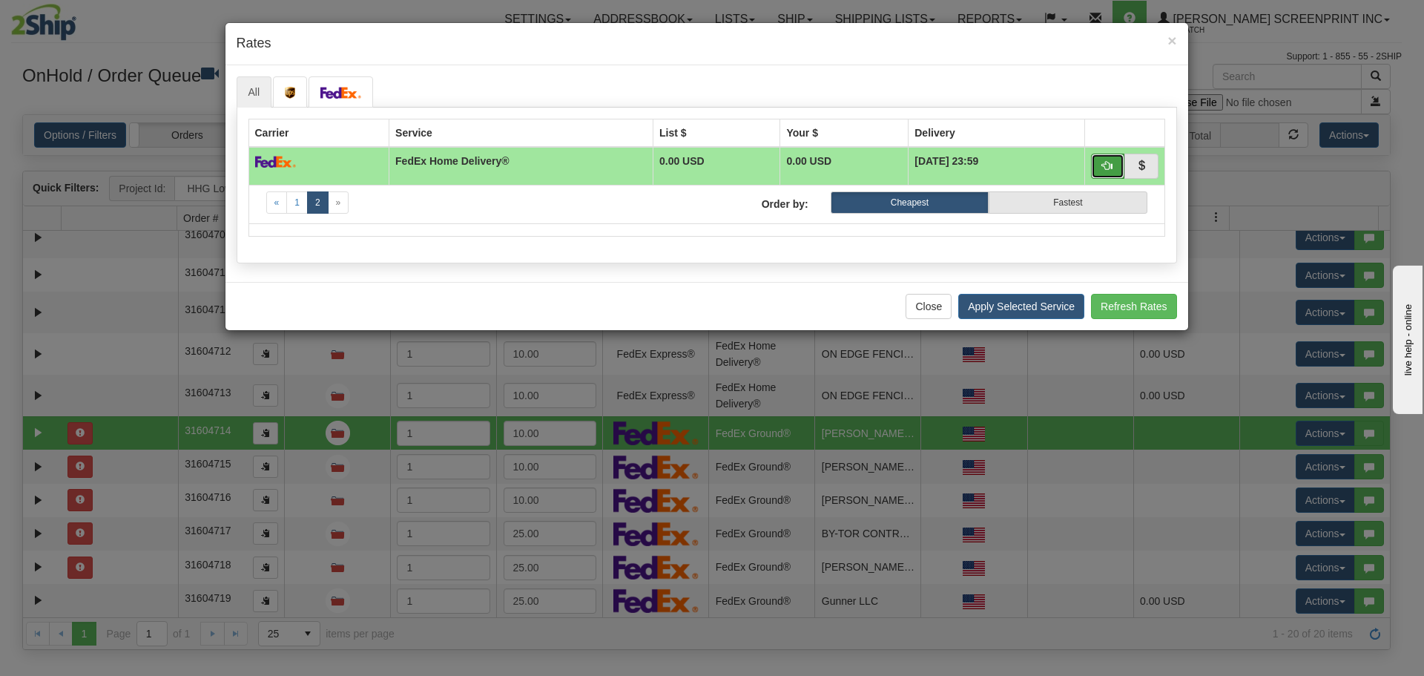
click at [1098, 163] on button "button" at bounding box center [1108, 166] width 34 height 25
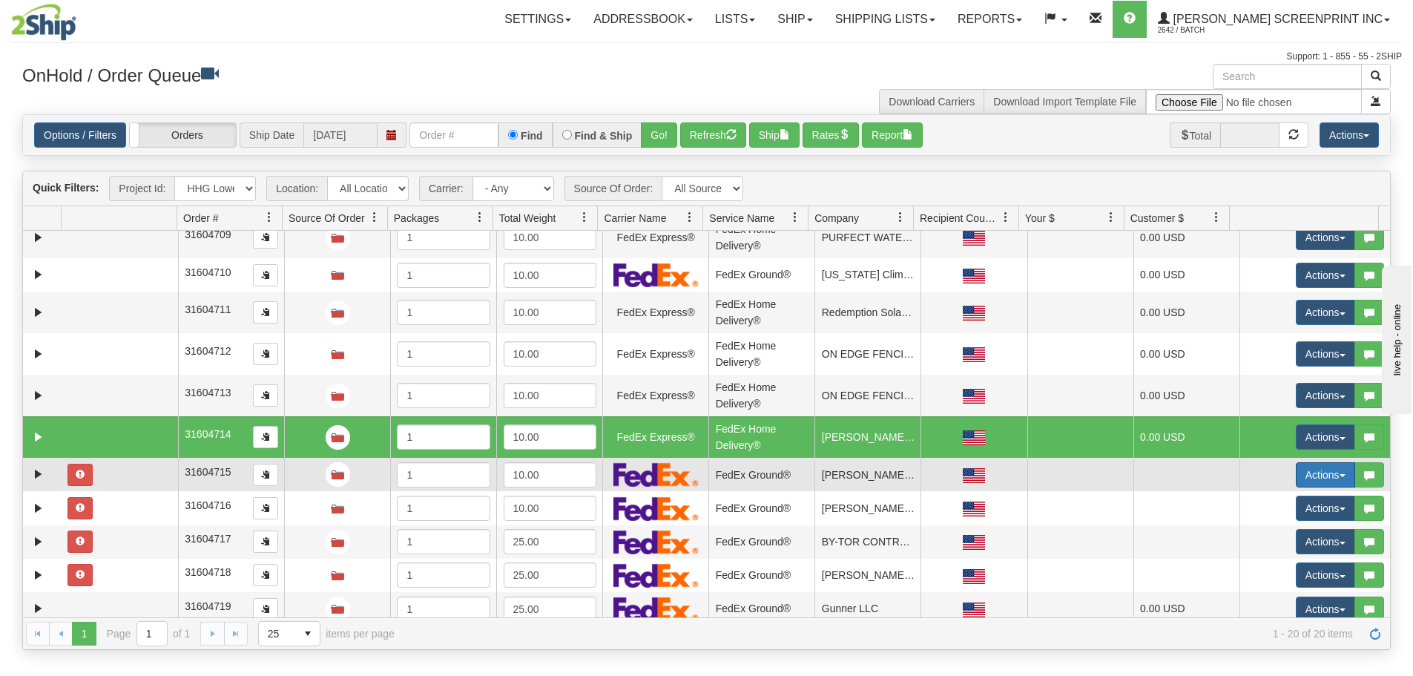
click at [1328, 480] on button "Actions" at bounding box center [1325, 474] width 59 height 25
click at [1304, 547] on span "Rate All Services" at bounding box center [1295, 542] width 89 height 12
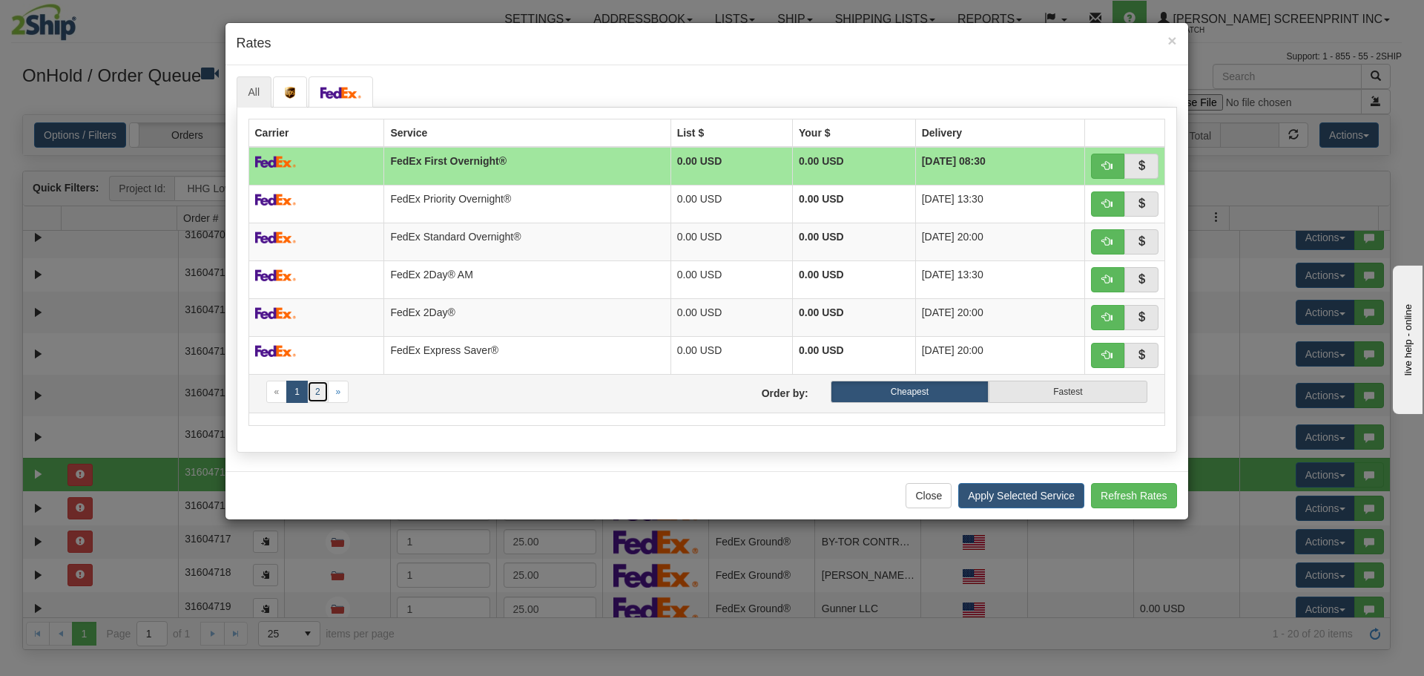
click at [320, 392] on link "2" at bounding box center [318, 392] width 22 height 22
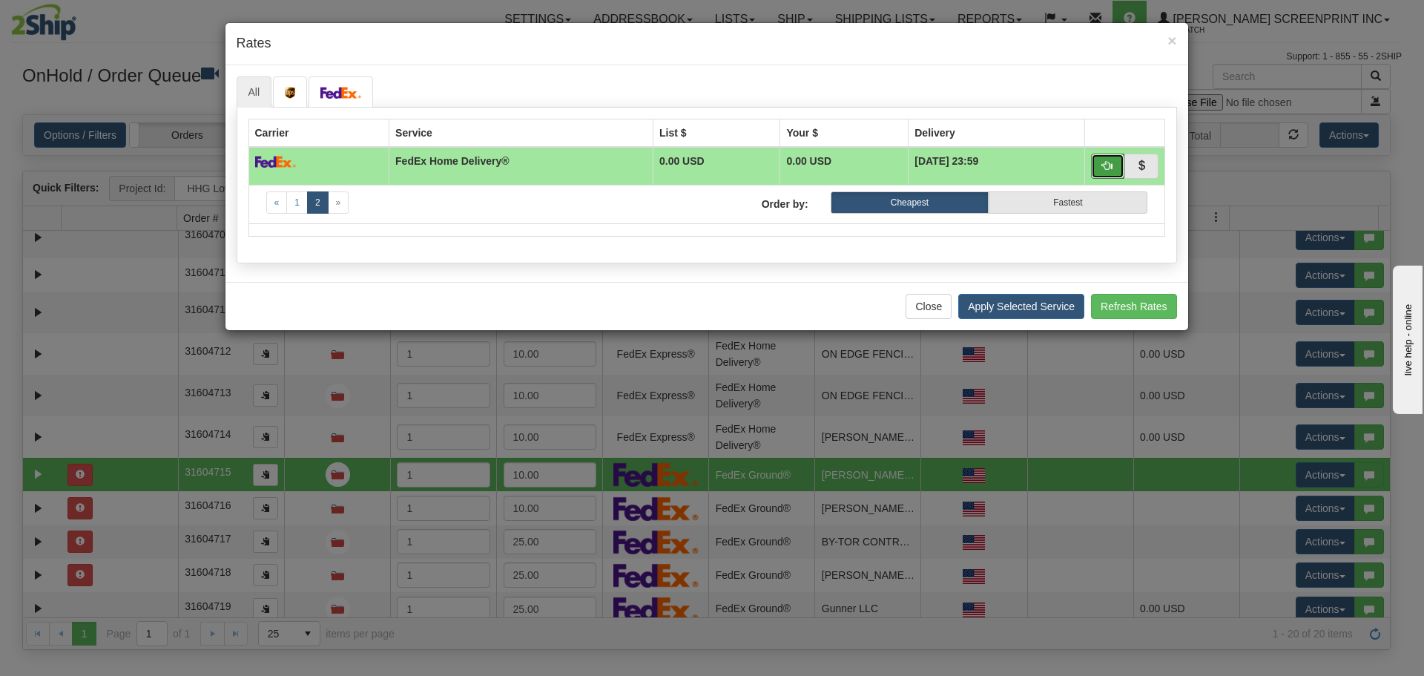
click at [1111, 168] on span "button" at bounding box center [1107, 165] width 10 height 10
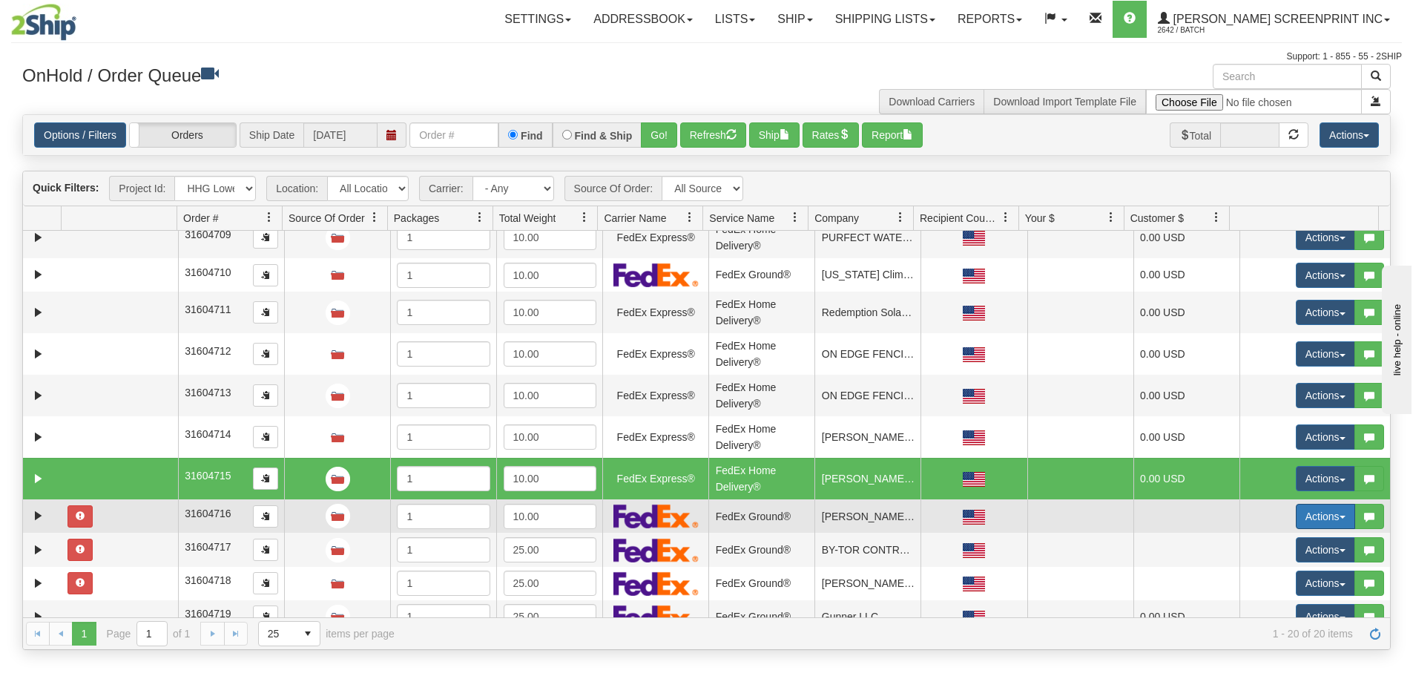
click at [1329, 519] on button "Actions" at bounding box center [1325, 516] width 59 height 25
click at [1314, 581] on span "Rate All Services" at bounding box center [1295, 583] width 89 height 12
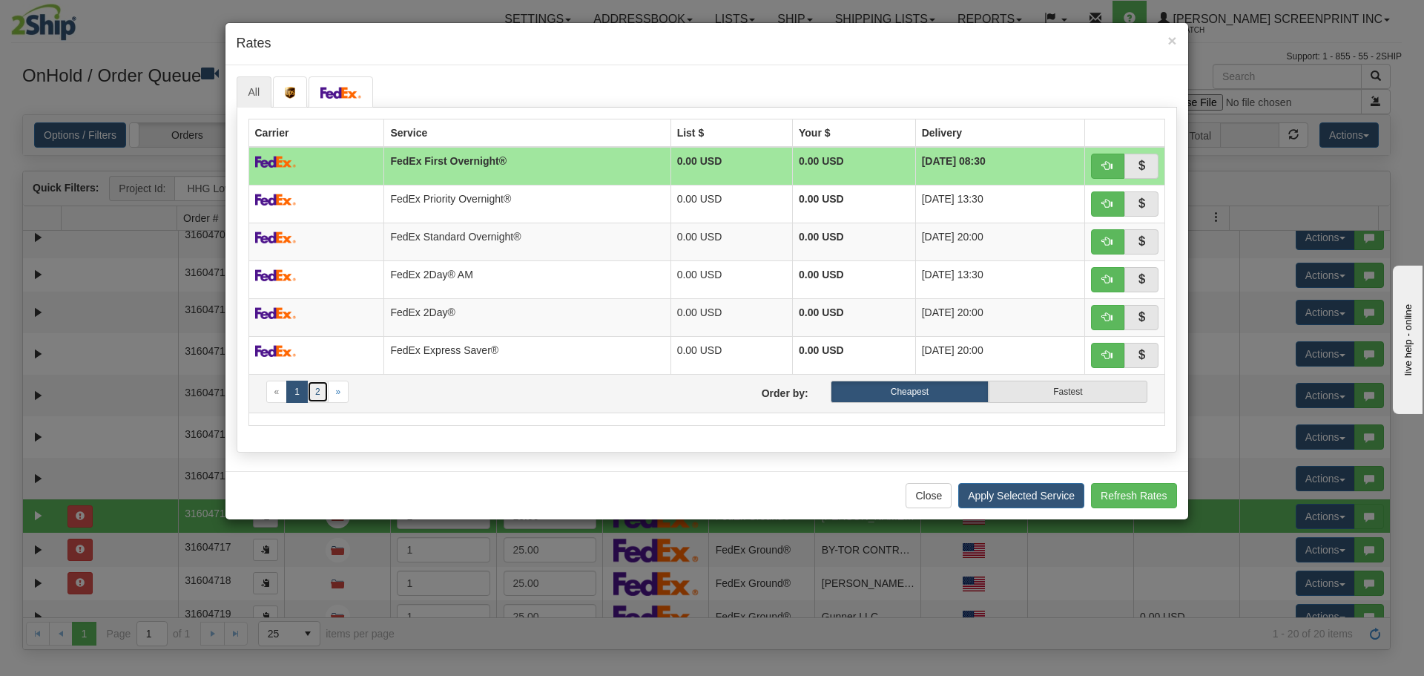
click at [315, 389] on link "2" at bounding box center [318, 392] width 22 height 22
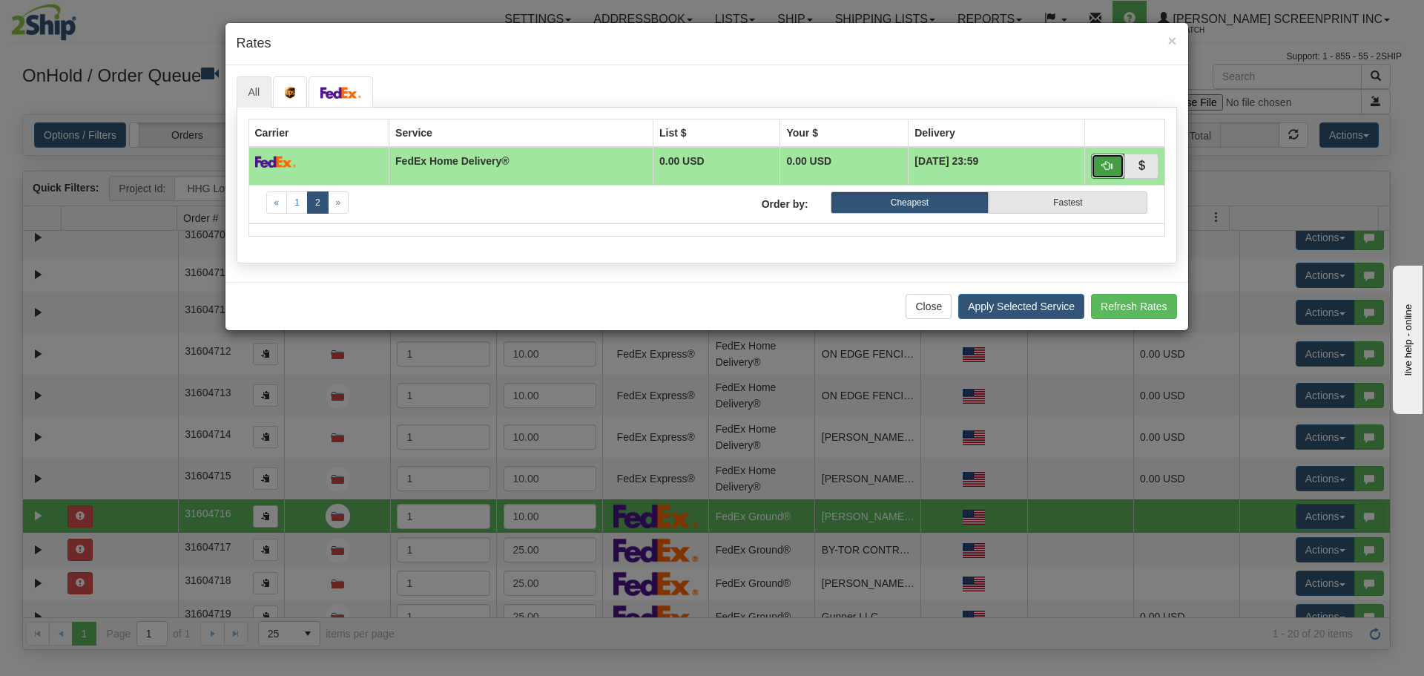
click at [1099, 166] on button "button" at bounding box center [1108, 166] width 34 height 25
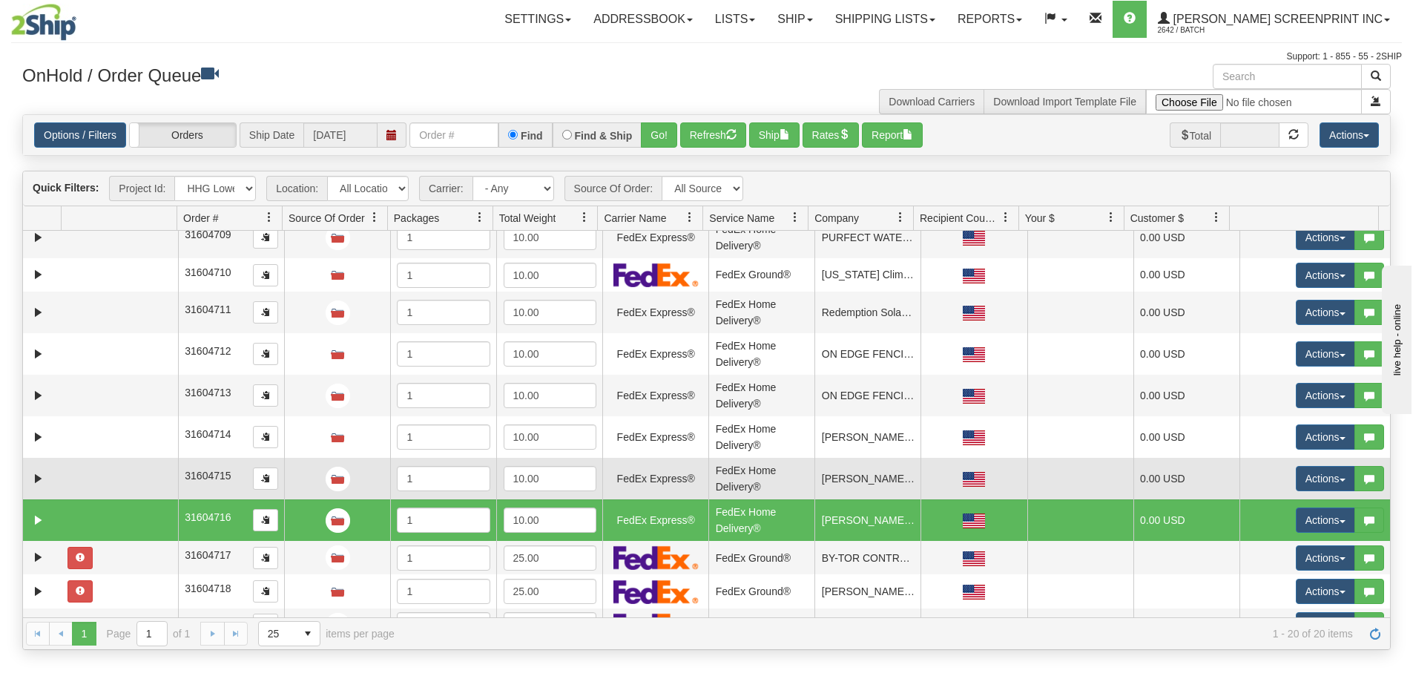
scroll to position [372, 0]
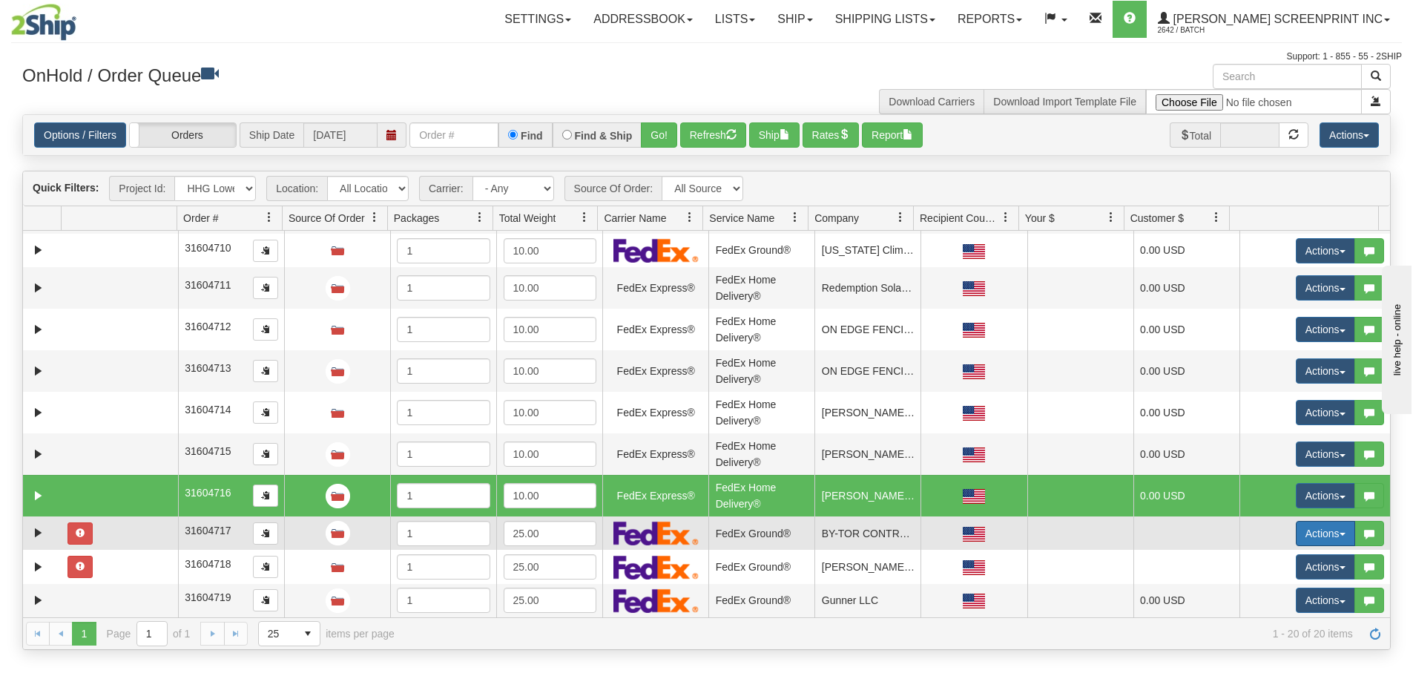
click at [1340, 533] on span "button" at bounding box center [1343, 534] width 6 height 3
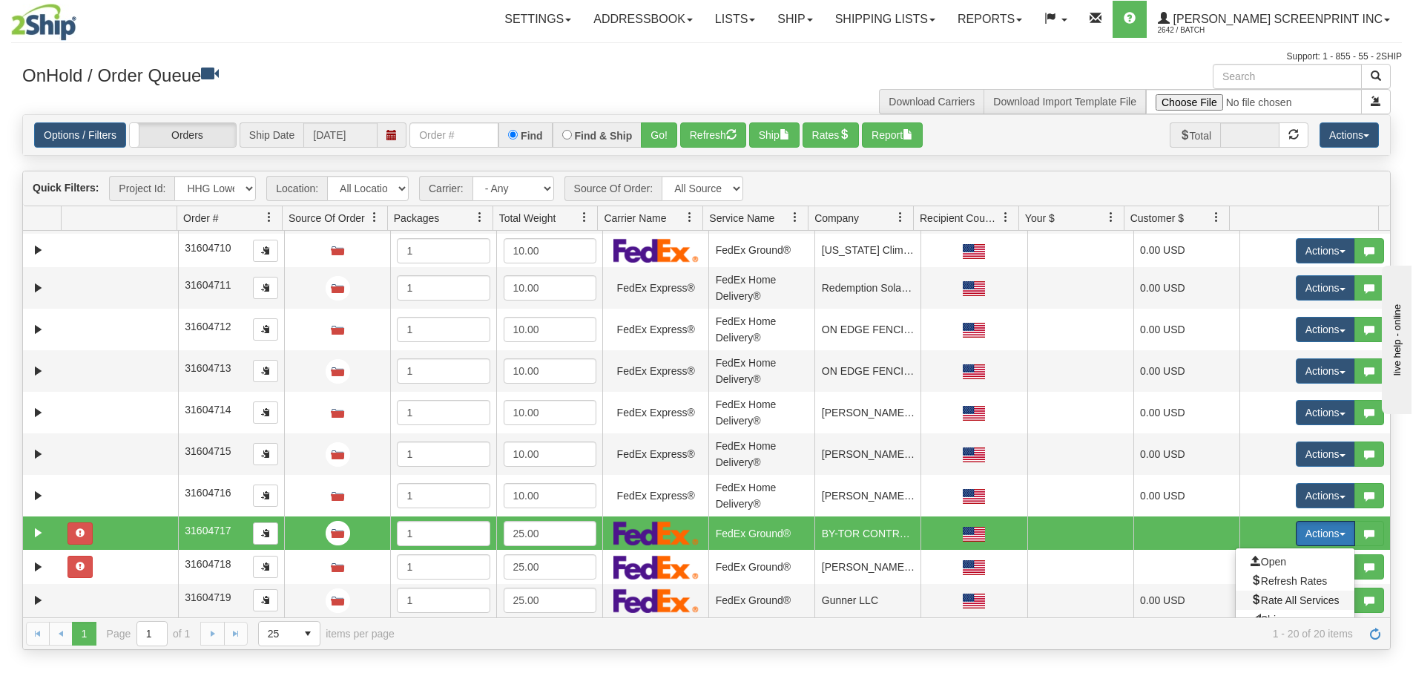
click at [1314, 596] on span "Rate All Services" at bounding box center [1295, 600] width 89 height 12
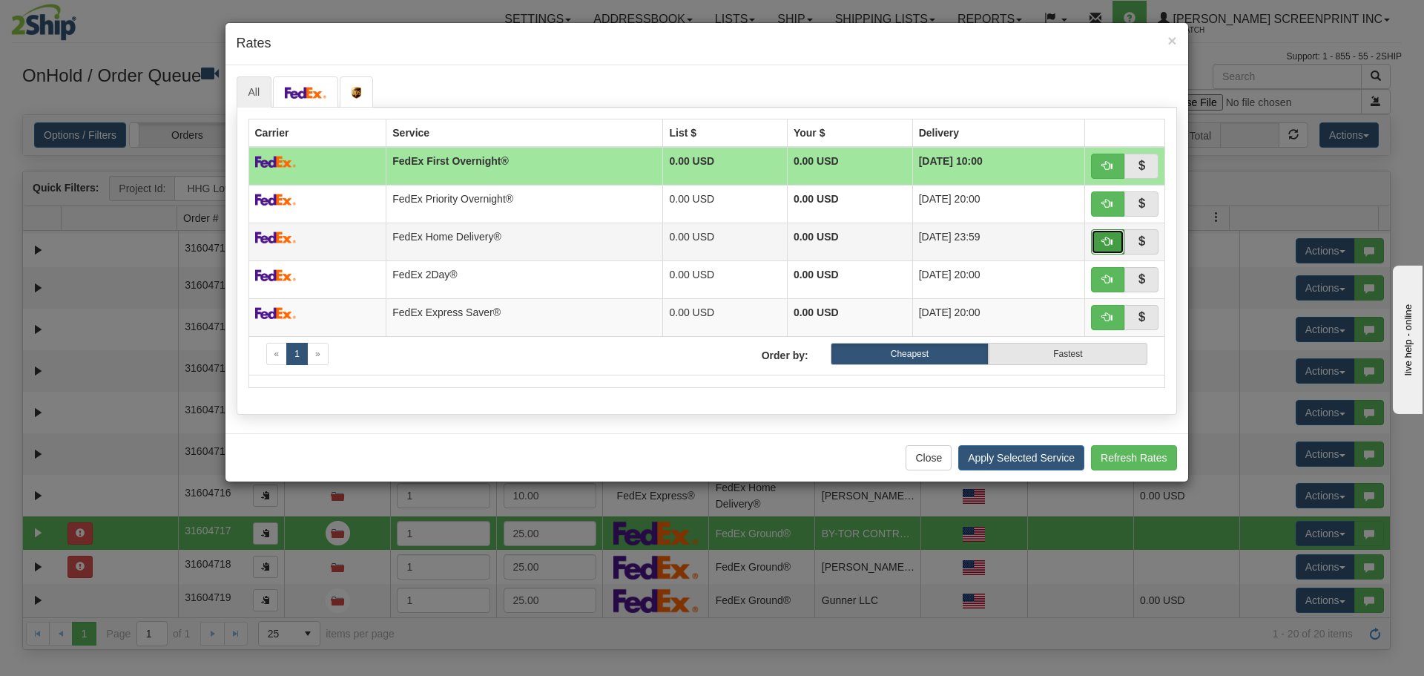
click at [1111, 240] on span "button" at bounding box center [1107, 241] width 10 height 10
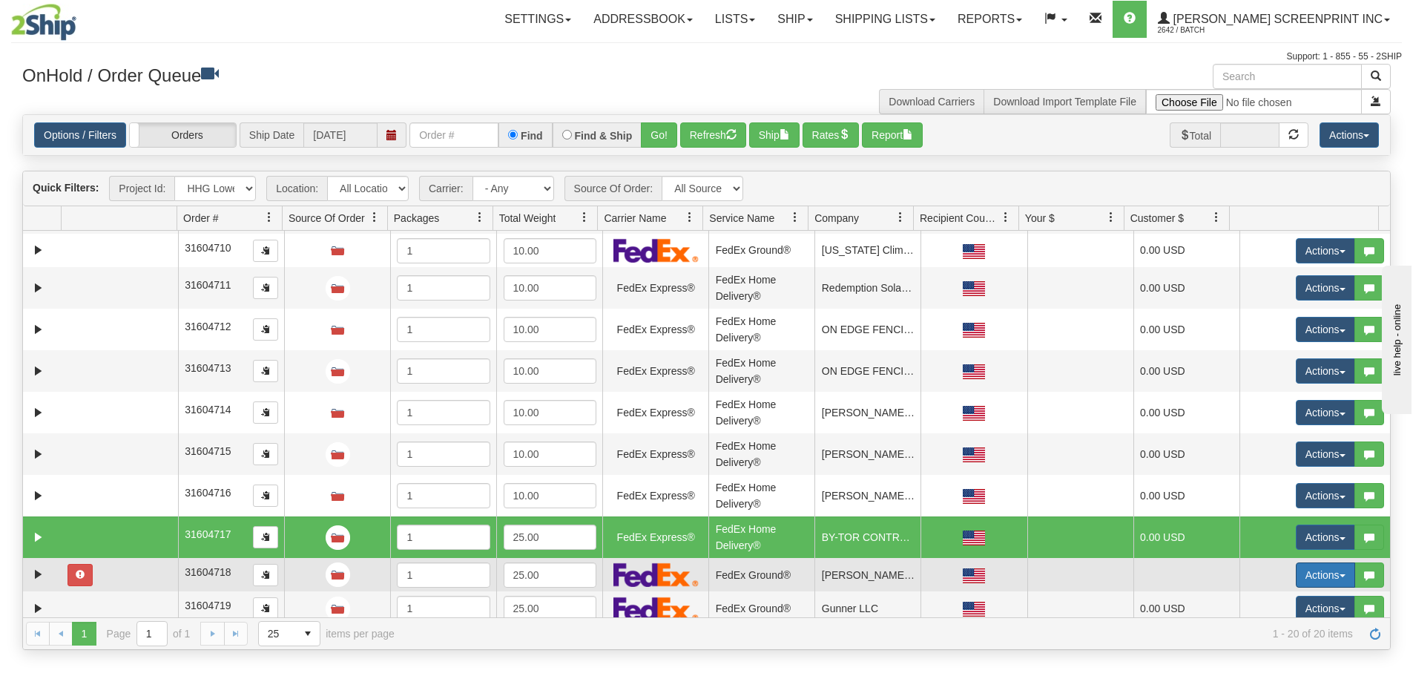
click at [1323, 579] on button "Actions" at bounding box center [1325, 574] width 59 height 25
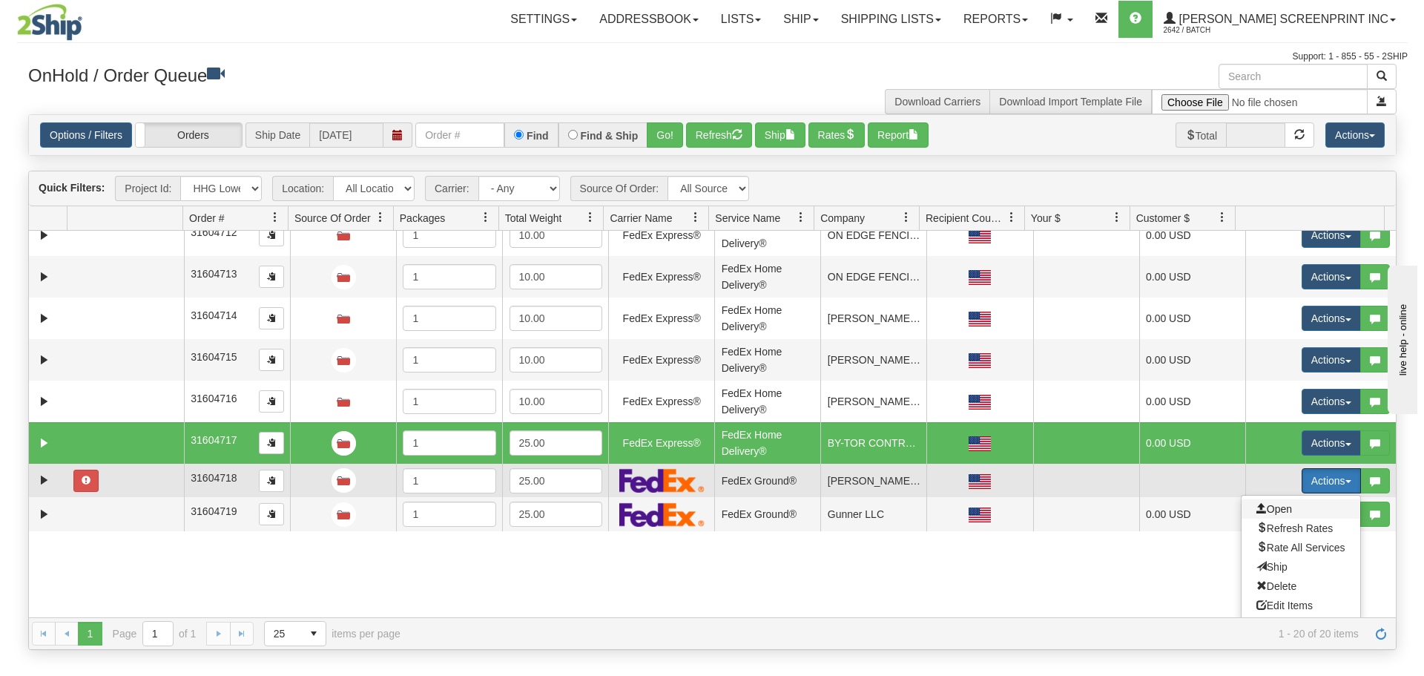
scroll to position [469, 0]
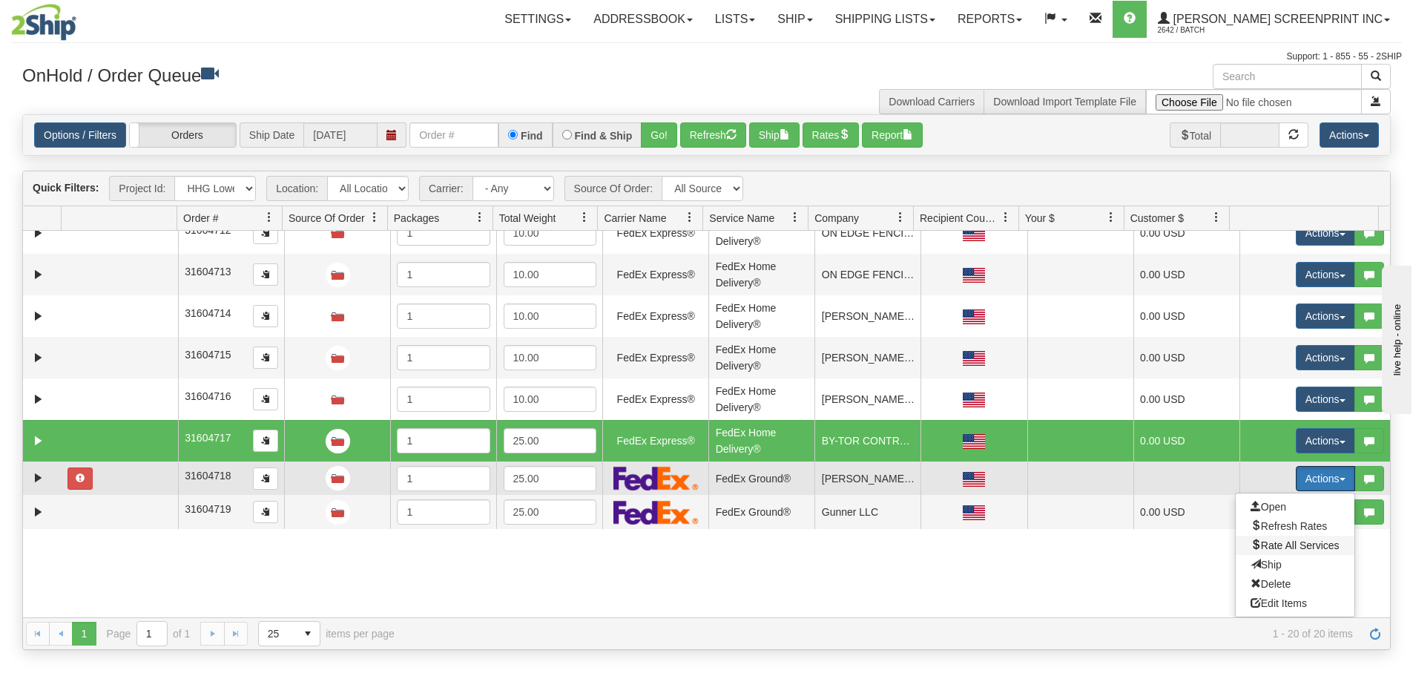
click at [1303, 548] on span "Rate All Services" at bounding box center [1295, 545] width 89 height 12
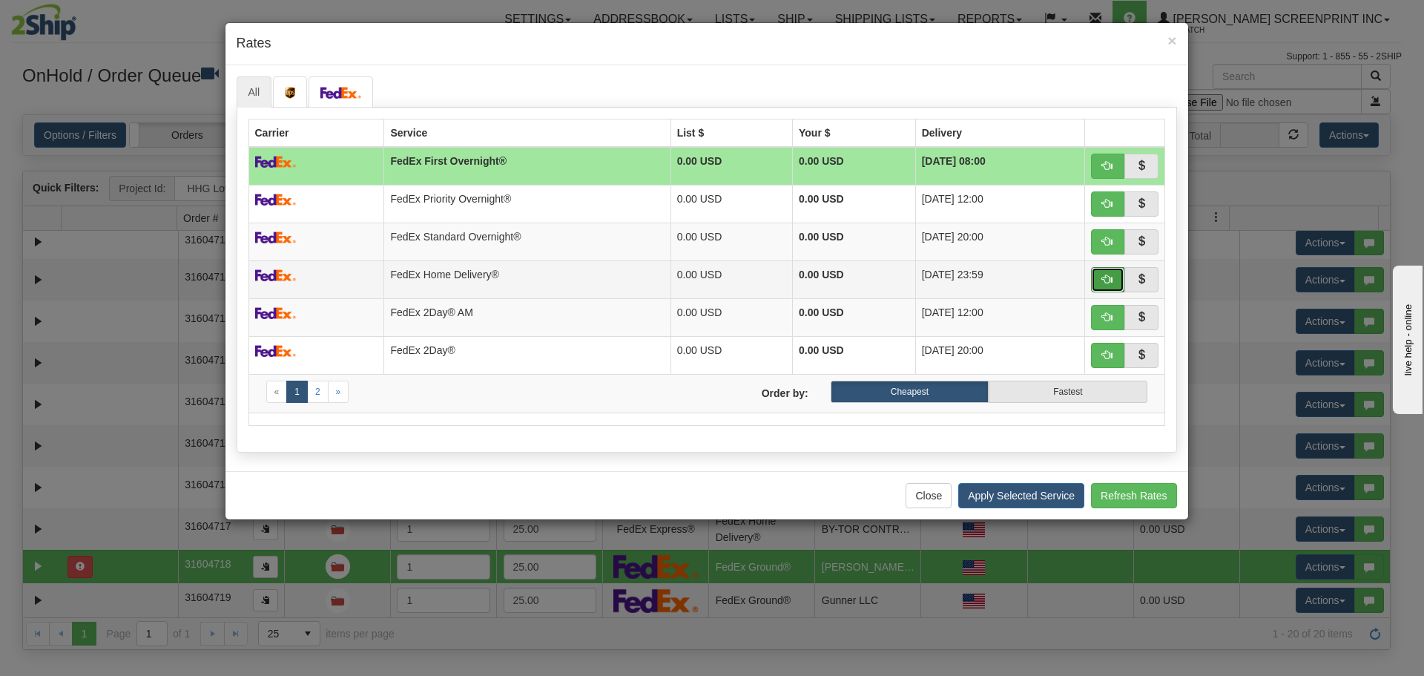
click at [1103, 271] on button "button" at bounding box center [1108, 279] width 34 height 25
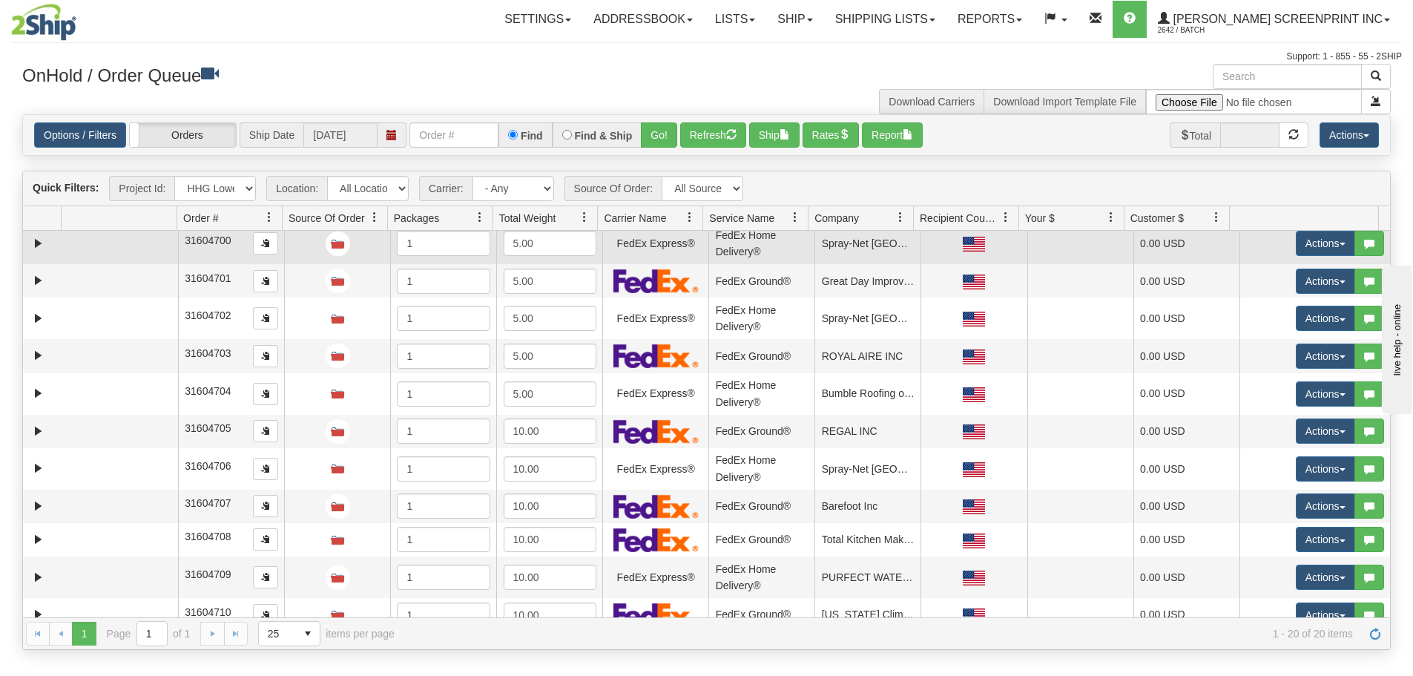
scroll to position [0, 0]
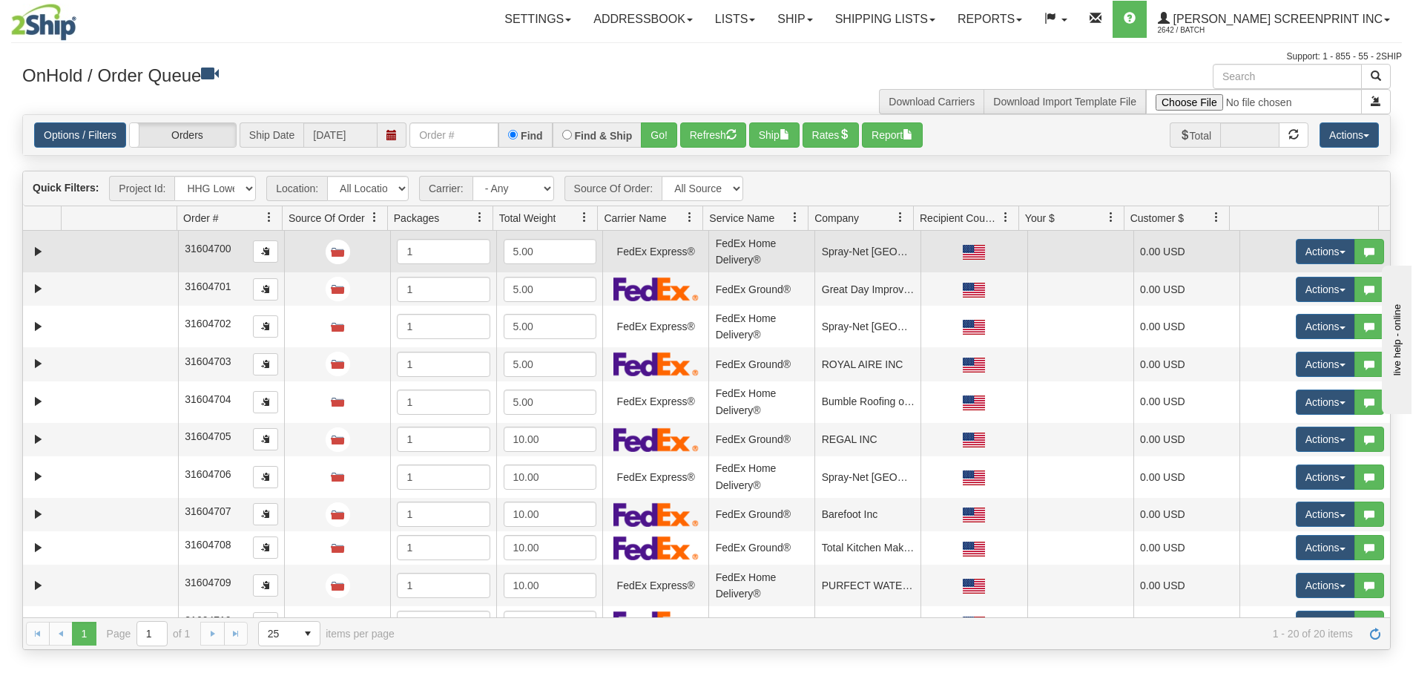
click at [137, 251] on td at bounding box center [120, 252] width 116 height 42
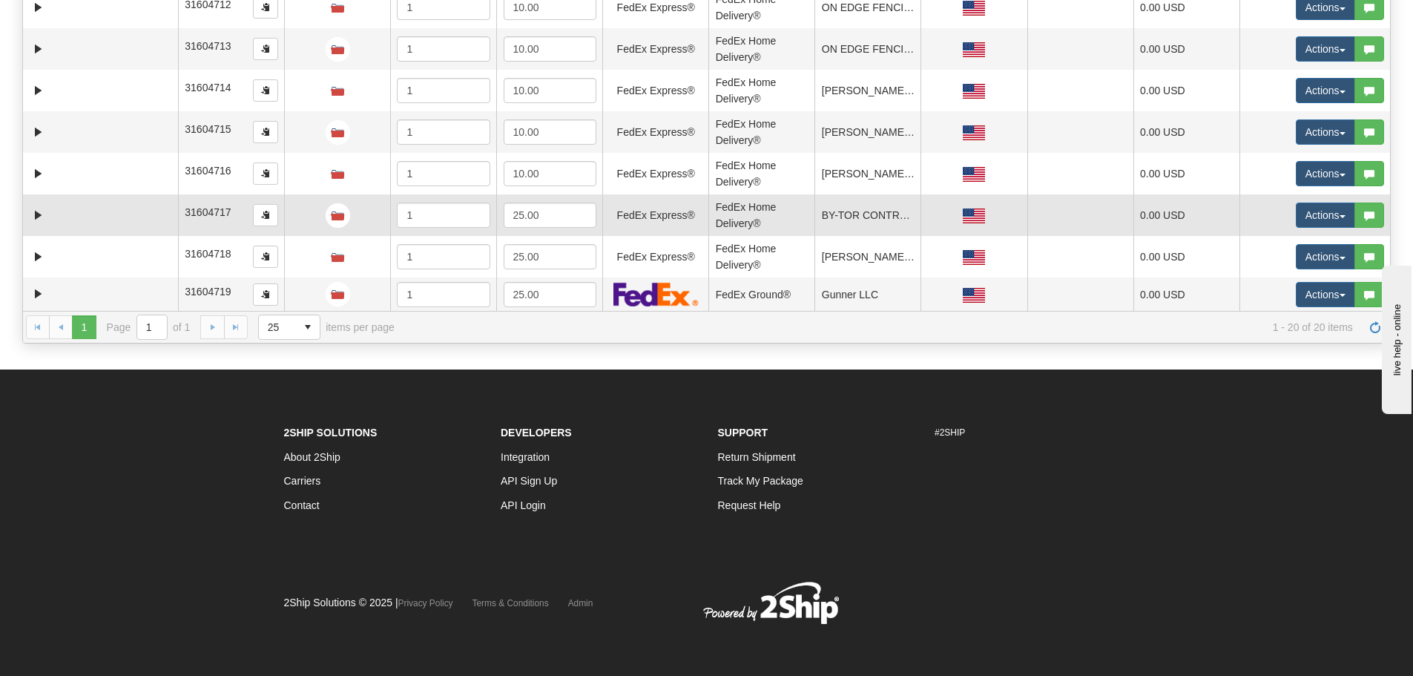
scroll to position [307, 0]
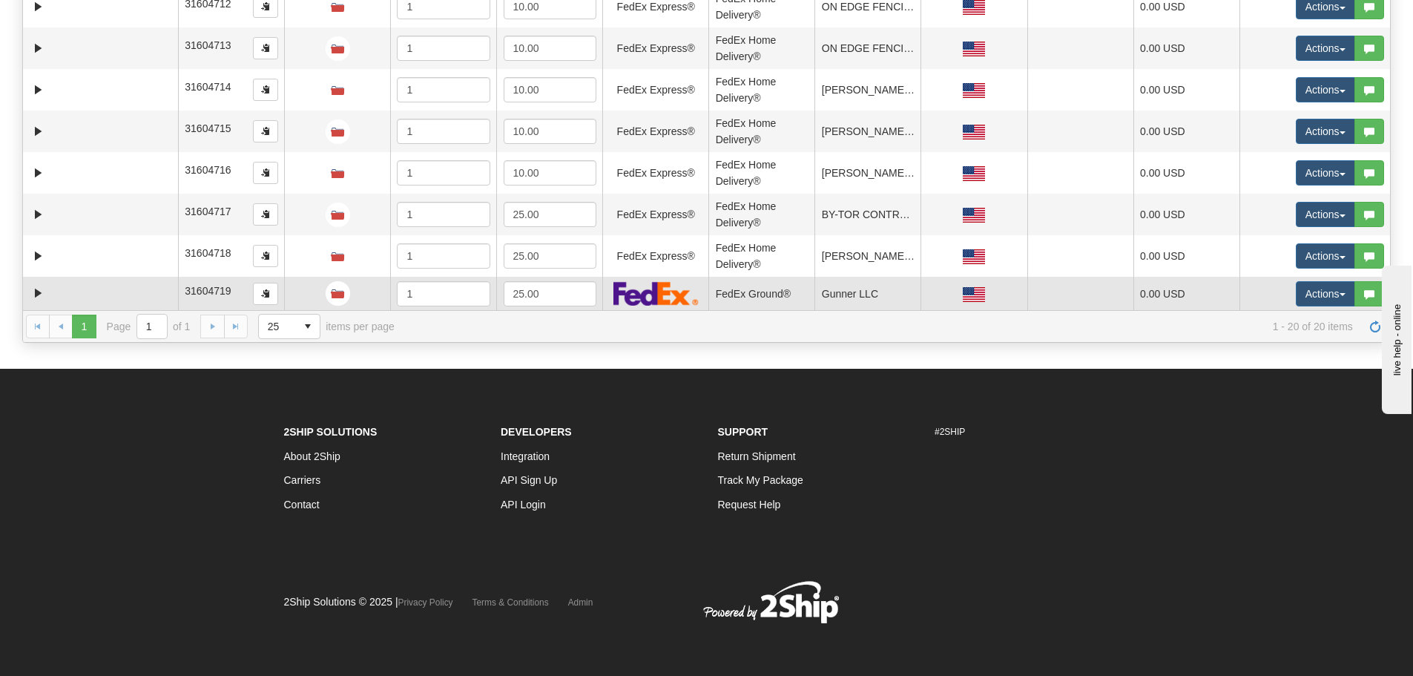
click at [134, 298] on td at bounding box center [120, 293] width 116 height 33
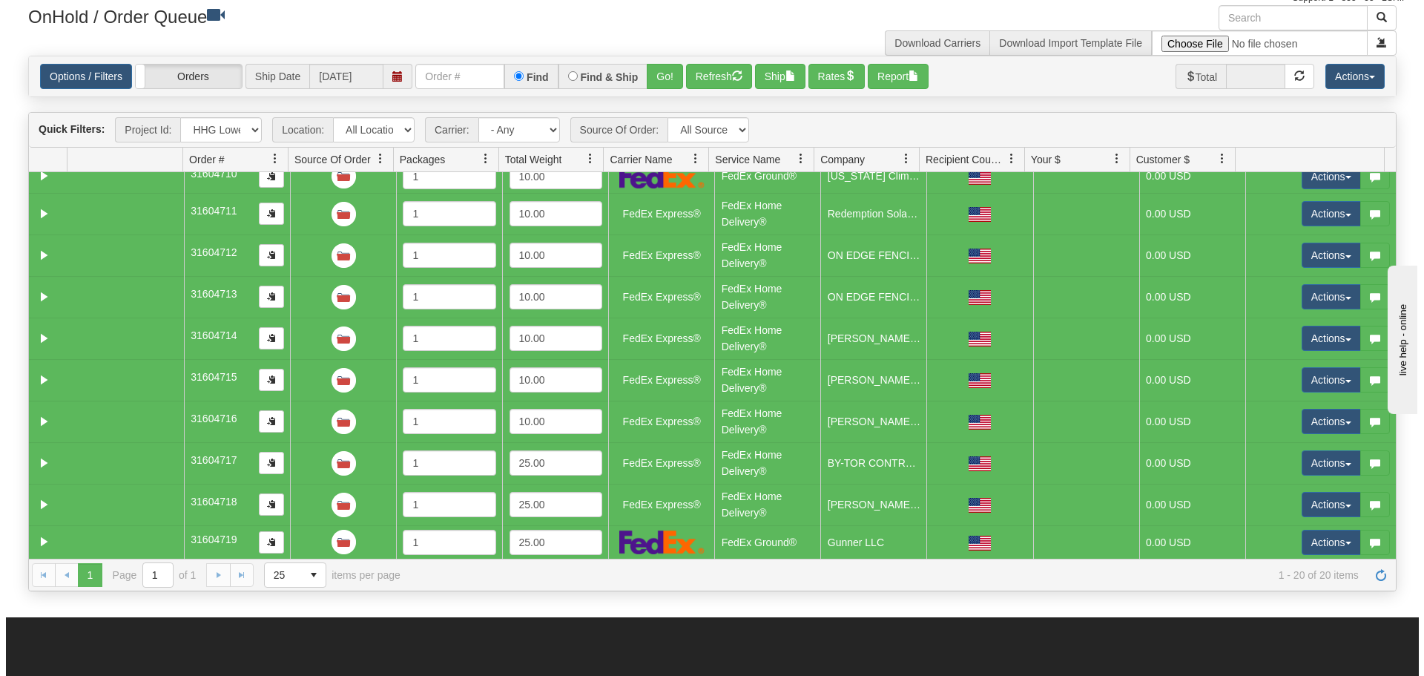
scroll to position [0, 0]
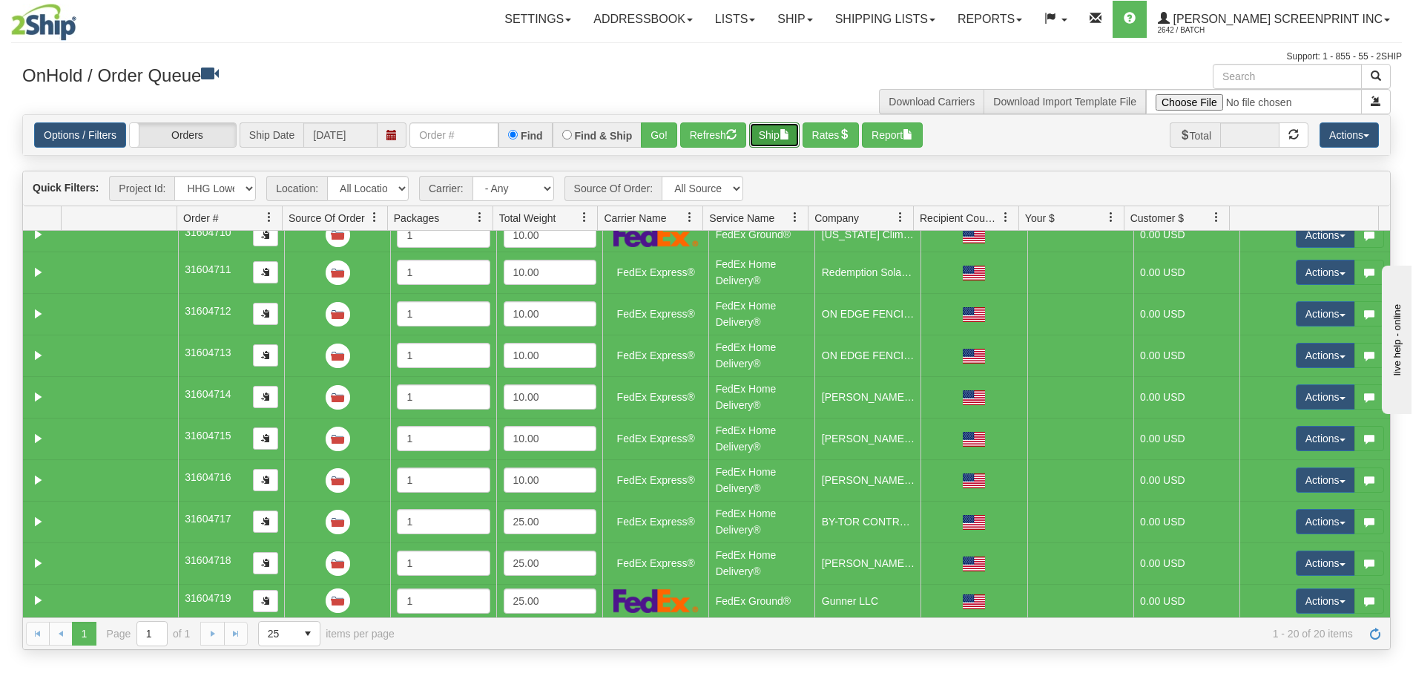
click at [790, 137] on span "button" at bounding box center [785, 134] width 10 height 10
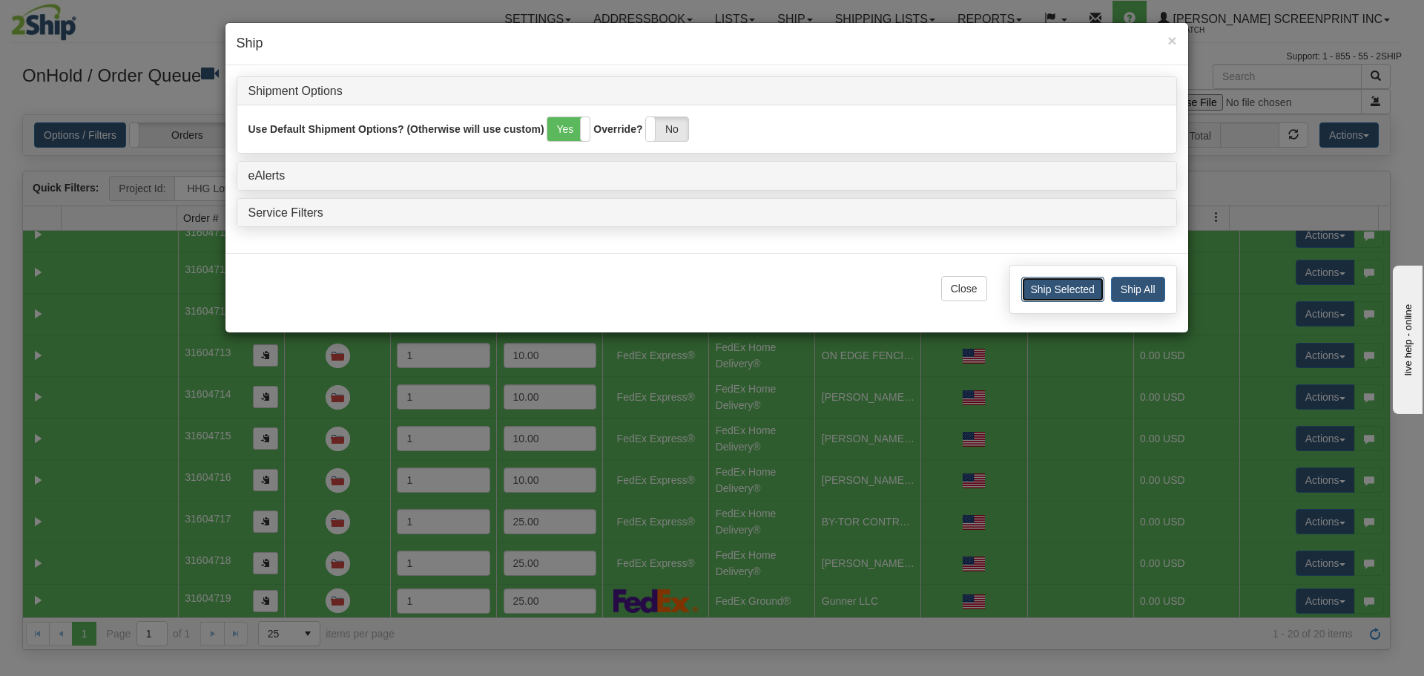
click at [1077, 291] on button "Ship Selected" at bounding box center [1062, 289] width 83 height 25
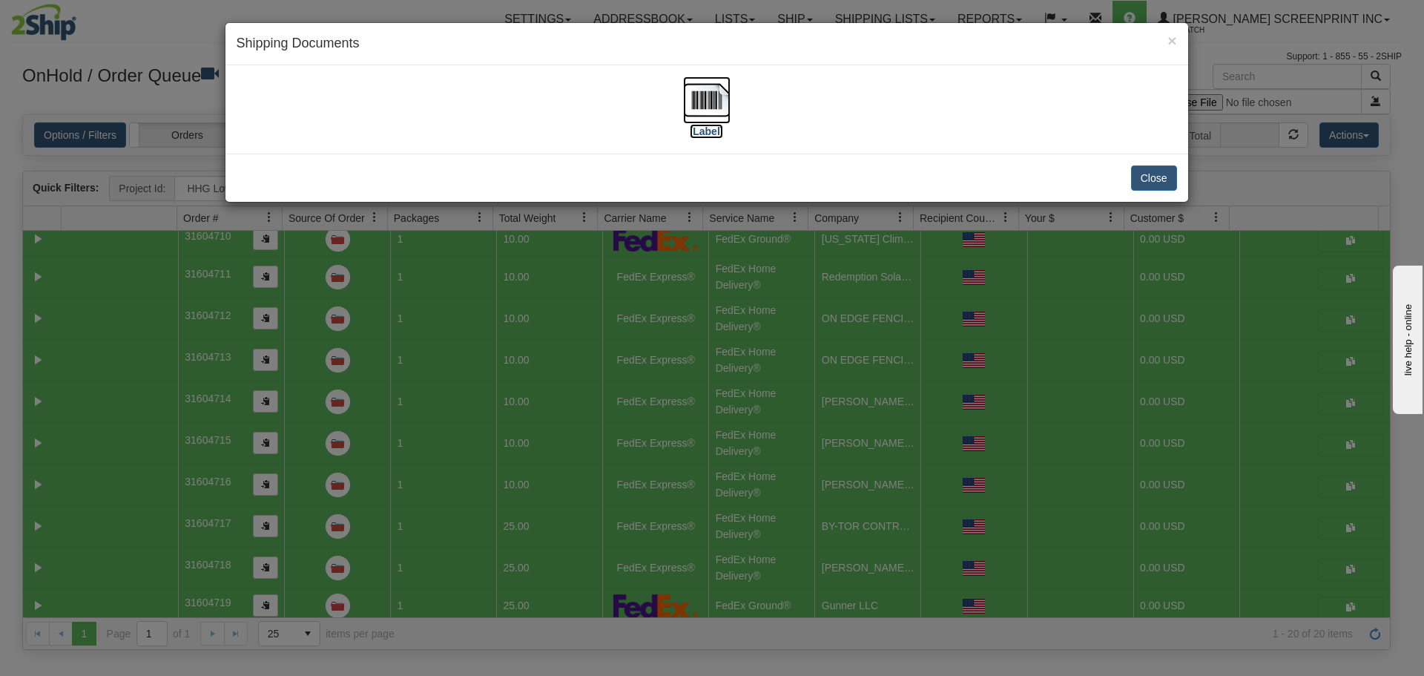
click at [701, 102] on img at bounding box center [706, 99] width 47 height 47
